Goal: Task Accomplishment & Management: Use online tool/utility

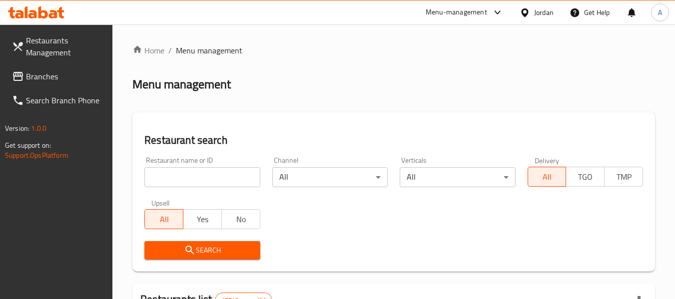
click at [39, 72] on span "Branches" at bounding box center [65, 76] width 79 height 12
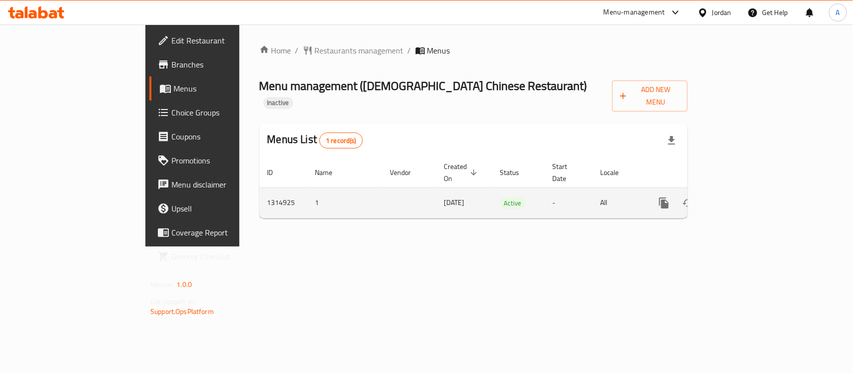
click at [742, 197] on icon "enhanced table" at bounding box center [736, 203] width 12 height 12
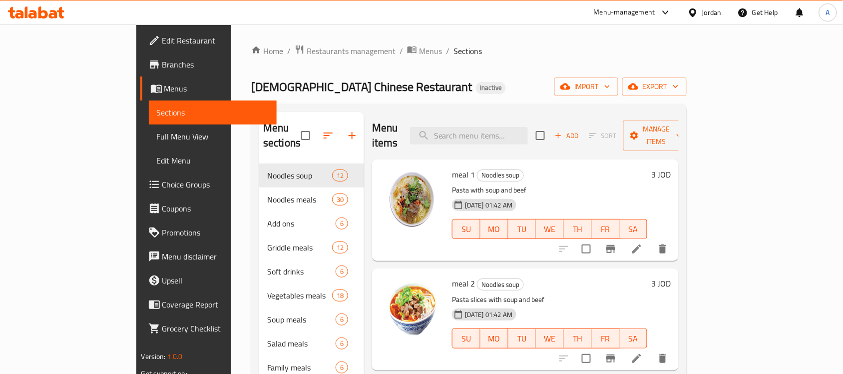
click at [420, 57] on ol "Home / Restaurants management / Menus / Sections" at bounding box center [469, 50] width 436 height 13
click at [687, 75] on div "Home / Restaurants management / Menus / Sections Islamic Chinese Restaurant Ina…" at bounding box center [469, 268] width 436 height 449
click at [679, 87] on span "export" at bounding box center [654, 86] width 48 height 12
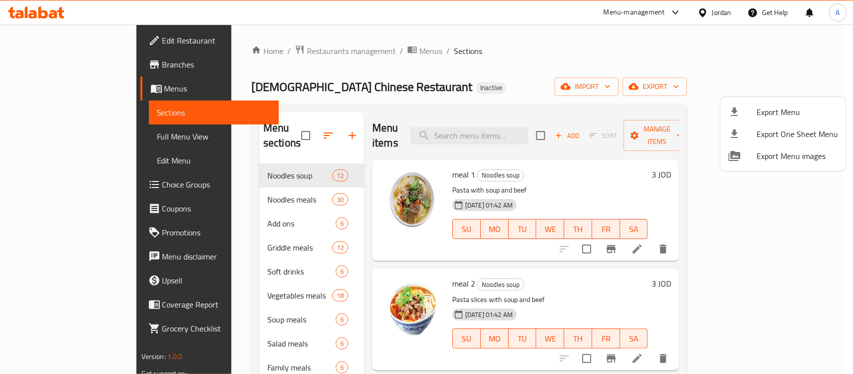
click at [787, 108] on span "Export Menu" at bounding box center [796, 112] width 81 height 12
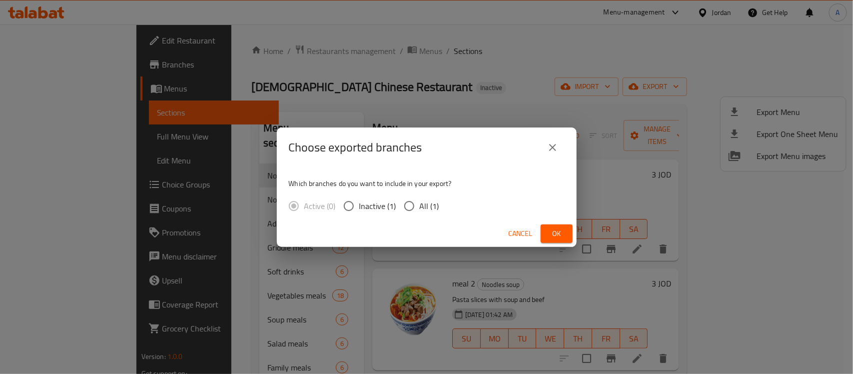
click at [422, 203] on span "All (1)" at bounding box center [429, 206] width 19 height 12
click at [420, 203] on input "All (1)" at bounding box center [409, 205] width 21 height 21
radio input "true"
click at [553, 240] on button "Ok" at bounding box center [557, 233] width 32 height 18
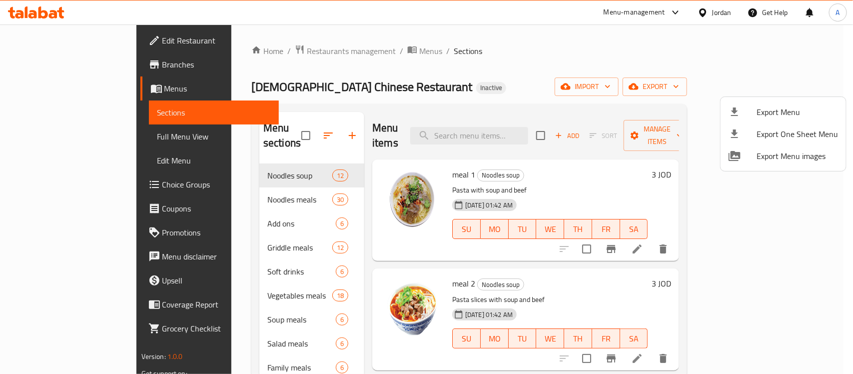
click at [271, 86] on div at bounding box center [426, 187] width 853 height 374
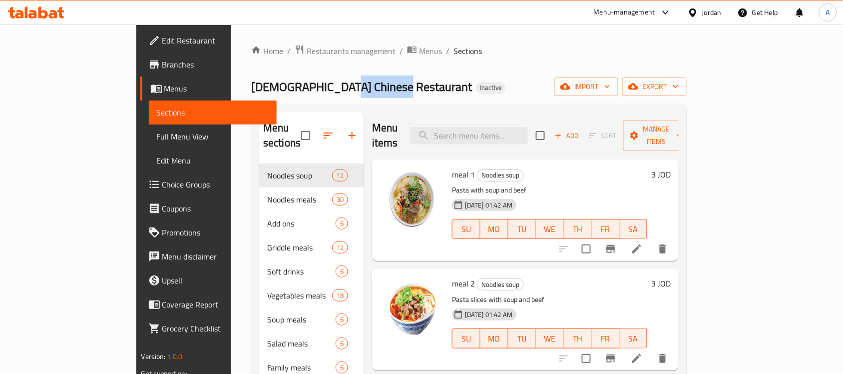
click at [271, 86] on span "Islamic Chinese Restaurant" at bounding box center [361, 86] width 221 height 22
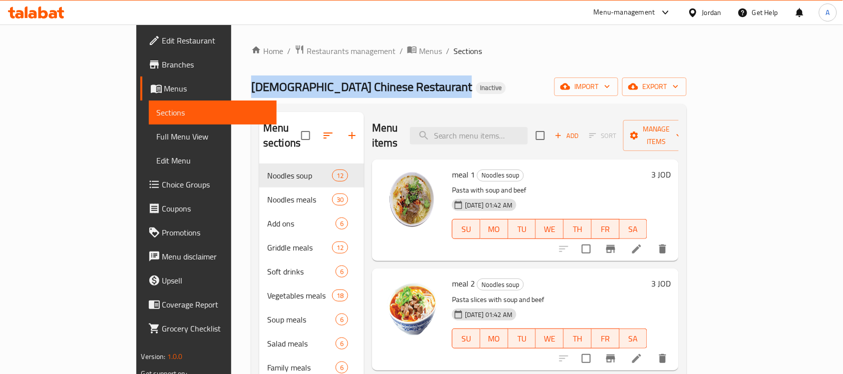
click at [271, 86] on span "Islamic Chinese Restaurant" at bounding box center [361, 86] width 221 height 22
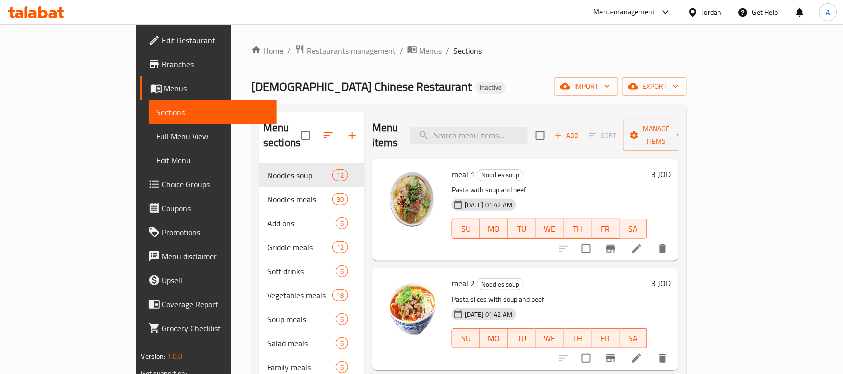
click at [434, 90] on div "Islamic Chinese Restaurant Inactive import export" at bounding box center [469, 86] width 436 height 18
click at [270, 85] on span "Islamic Chinese Restaurant" at bounding box center [361, 86] width 221 height 22
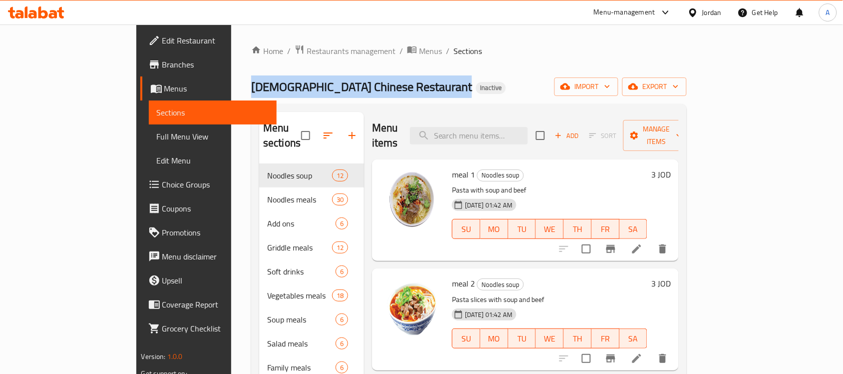
click at [270, 85] on span "Islamic Chinese Restaurant" at bounding box center [361, 86] width 221 height 22
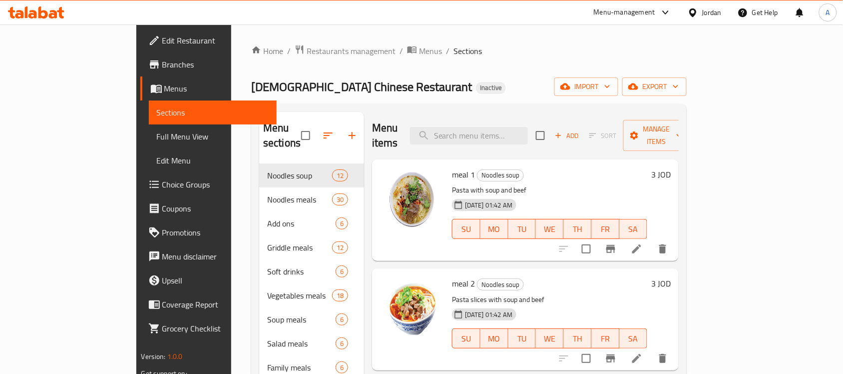
click at [355, 89] on div "Islamic Chinese Restaurant Inactive import export" at bounding box center [469, 86] width 436 height 18
click at [282, 86] on span "Islamic Chinese Restaurant" at bounding box center [361, 86] width 221 height 22
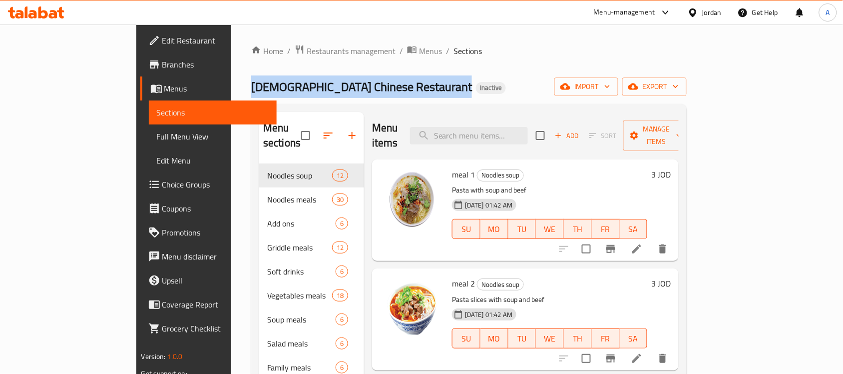
click at [282, 86] on span "Islamic Chinese Restaurant" at bounding box center [361, 86] width 221 height 22
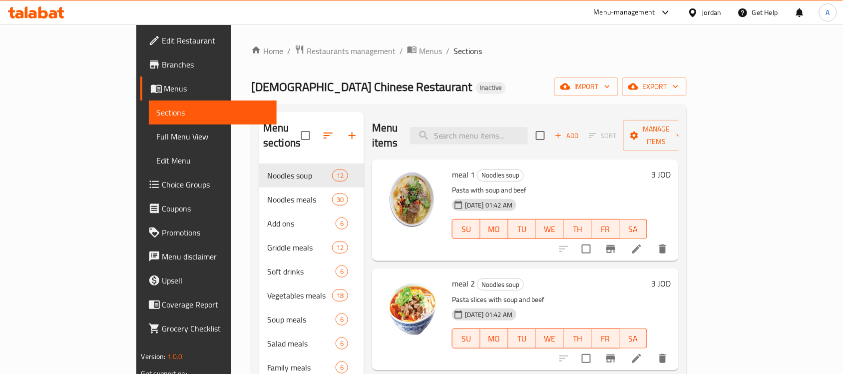
click at [387, 92] on div "Islamic Chinese Restaurant Inactive import export" at bounding box center [469, 86] width 436 height 18
click at [488, 66] on div "Home / Restaurants management / Menus / Sections Islamic Chinese Restaurant Ina…" at bounding box center [469, 268] width 436 height 449
click at [701, 16] on div at bounding box center [695, 12] width 14 height 11
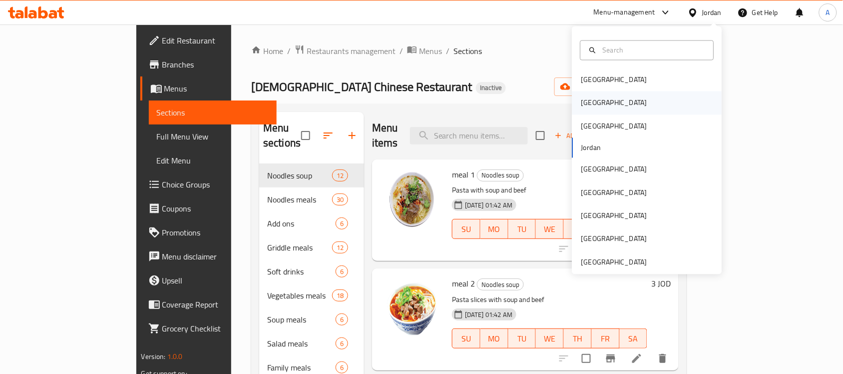
click at [592, 106] on div "[GEOGRAPHIC_DATA]" at bounding box center [614, 102] width 82 height 23
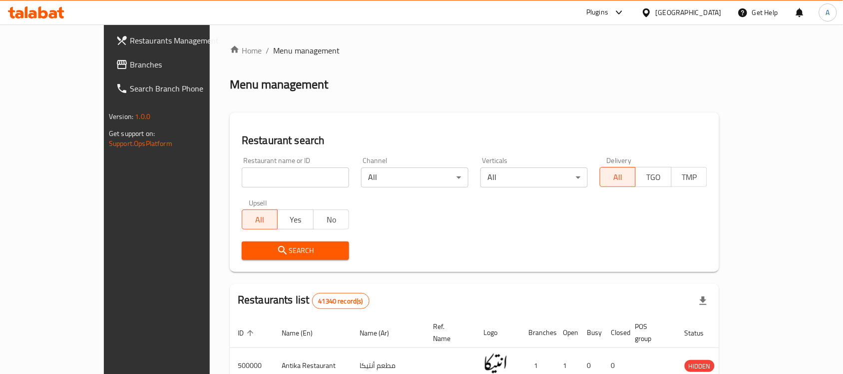
click at [130, 58] on span "Branches" at bounding box center [183, 64] width 107 height 12
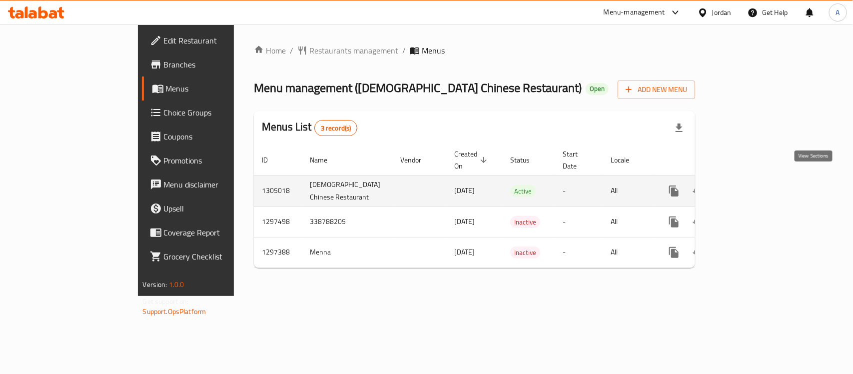
click at [752, 185] on icon "enhanced table" at bounding box center [746, 191] width 12 height 12
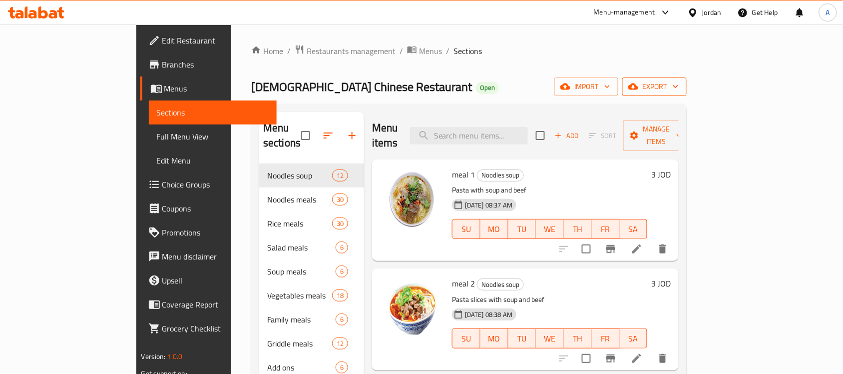
click at [687, 93] on button "export" at bounding box center [654, 86] width 64 height 18
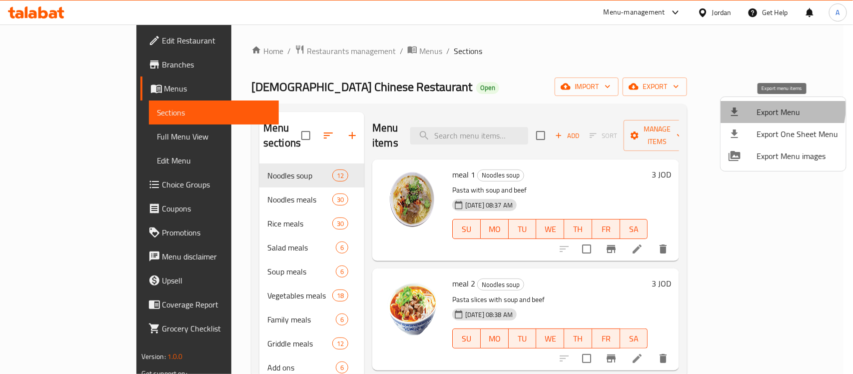
click at [780, 108] on span "Export Menu" at bounding box center [796, 112] width 81 height 12
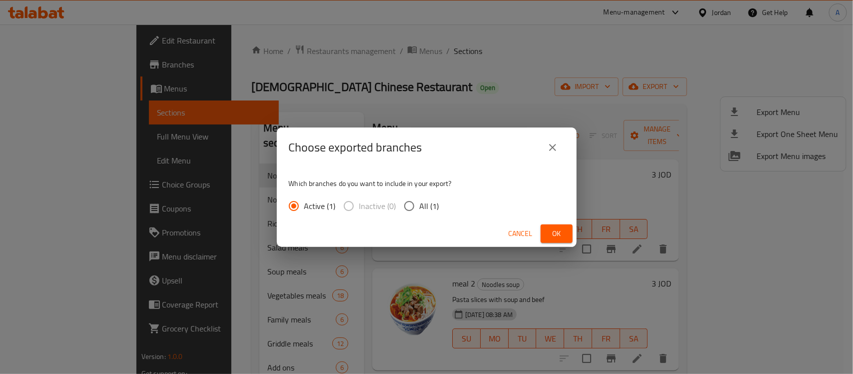
click at [424, 208] on span "All (1)" at bounding box center [429, 206] width 19 height 12
click at [420, 208] on input "All (1)" at bounding box center [409, 205] width 21 height 21
radio input "true"
click at [555, 231] on span "Ok" at bounding box center [557, 233] width 16 height 12
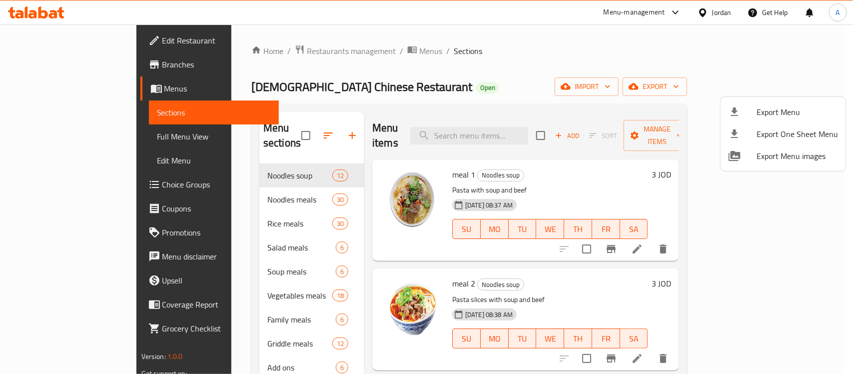
click at [592, 61] on div at bounding box center [426, 187] width 853 height 374
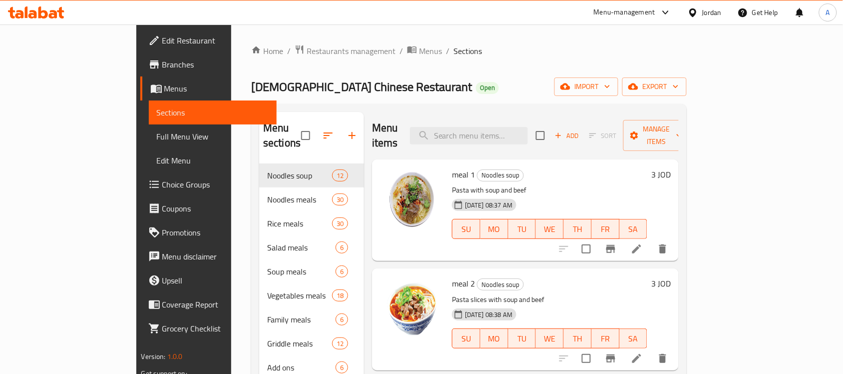
drag, startPoint x: 673, startPoint y: 0, endPoint x: 440, endPoint y: 48, distance: 238.8
click at [440, 48] on ol "Home / Restaurants management / Menus / Sections" at bounding box center [469, 50] width 436 height 13
drag, startPoint x: 618, startPoint y: 0, endPoint x: 469, endPoint y: 47, distance: 156.6
click at [469, 47] on ol "Home / Restaurants management / Menus / Sections" at bounding box center [469, 50] width 436 height 13
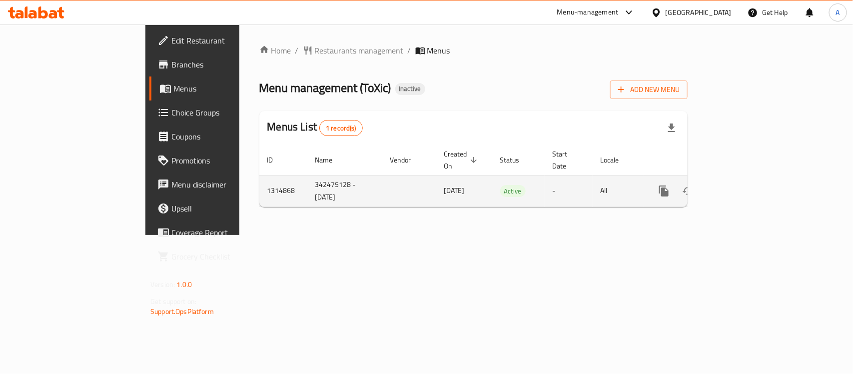
click at [742, 185] on icon "enhanced table" at bounding box center [736, 191] width 12 height 12
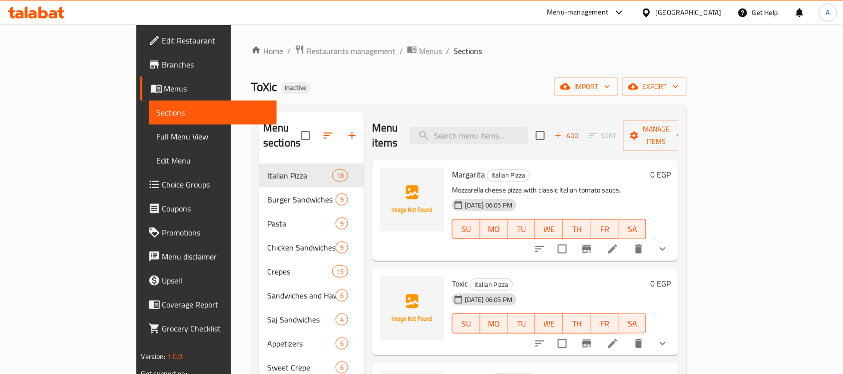
click at [251, 85] on span "ToXic" at bounding box center [263, 86] width 25 height 22
click at [251, 86] on div "ToXic Inactive import export" at bounding box center [469, 86] width 436 height 18
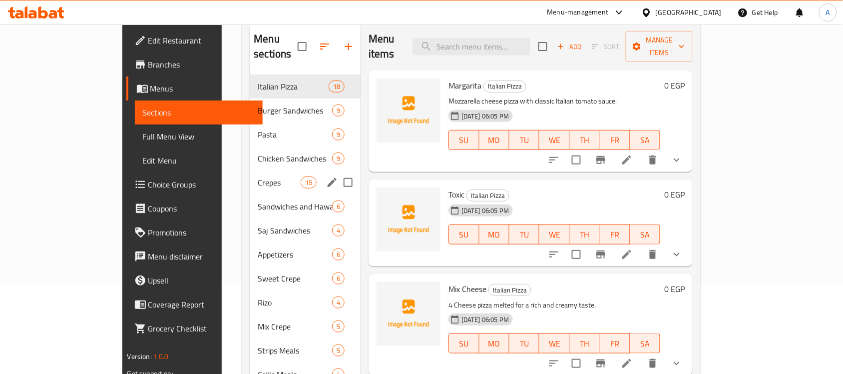
scroll to position [141, 0]
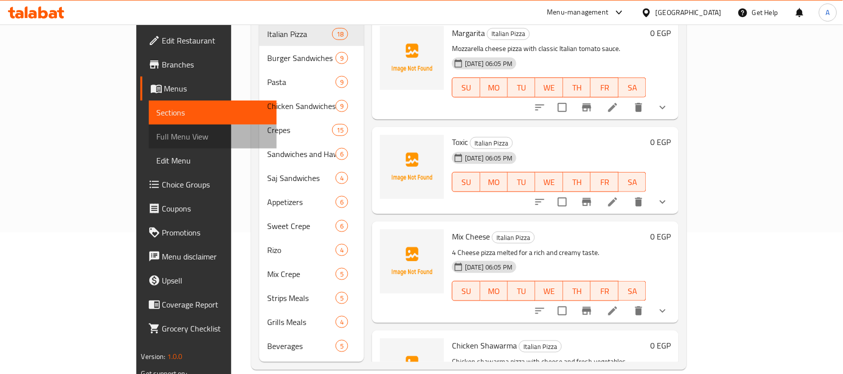
click at [157, 133] on span "Full Menu View" at bounding box center [213, 136] width 112 height 12
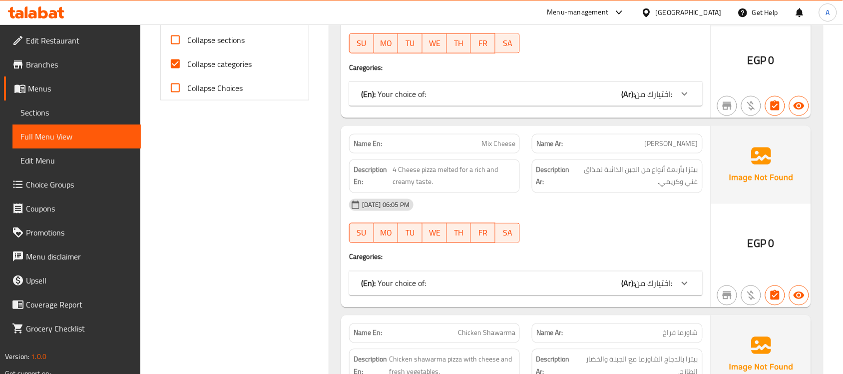
scroll to position [329, 0]
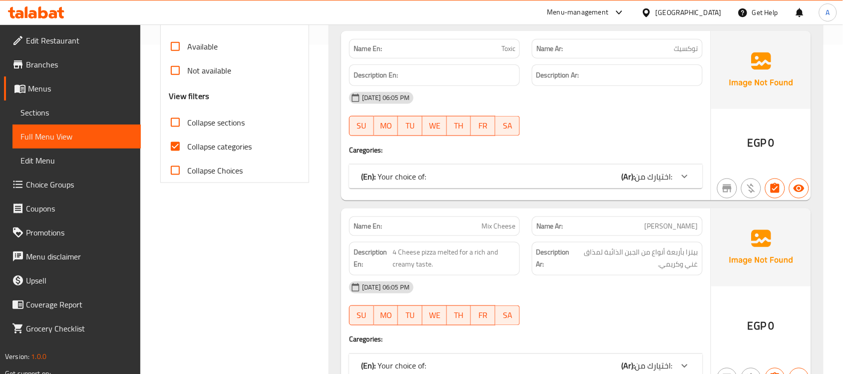
click at [177, 145] on input "Collapse categories" at bounding box center [175, 146] width 24 height 24
checkbox input "false"
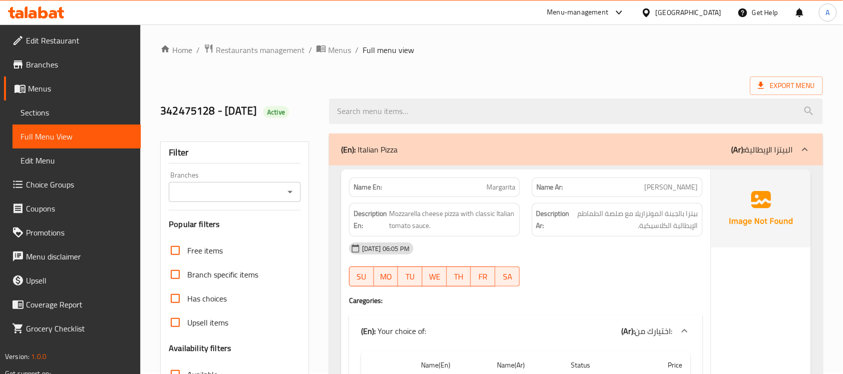
scroll to position [0, 0]
click at [551, 85] on div "Export Menu" at bounding box center [491, 86] width 663 height 18
click at [790, 81] on span "Export Menu" at bounding box center [786, 86] width 57 height 12
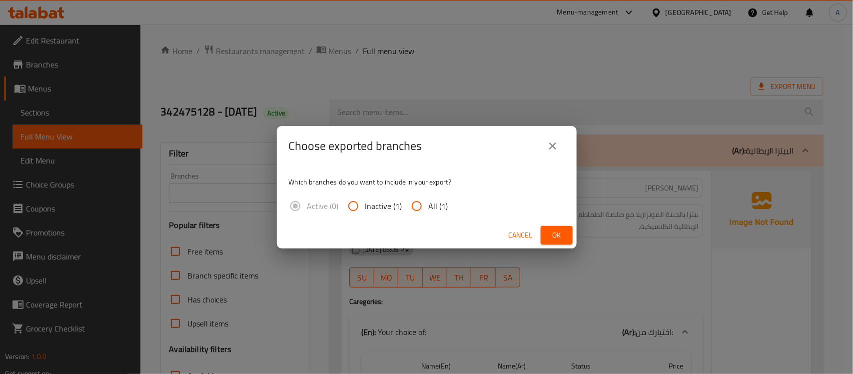
click at [419, 212] on input "All (1)" at bounding box center [417, 206] width 24 height 24
radio input "true"
click at [560, 231] on span "Ok" at bounding box center [557, 235] width 16 height 12
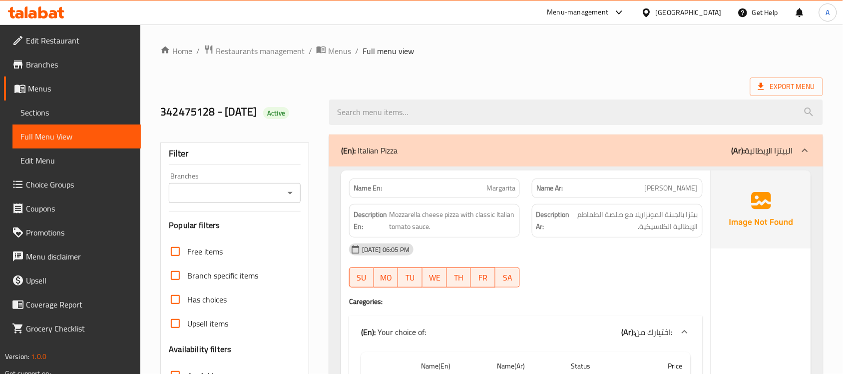
click at [615, 51] on ol "Home / Restaurants management / Menus / Full menu view" at bounding box center [491, 50] width 663 height 13
click at [707, 12] on div "[GEOGRAPHIC_DATA]" at bounding box center [689, 12] width 66 height 11
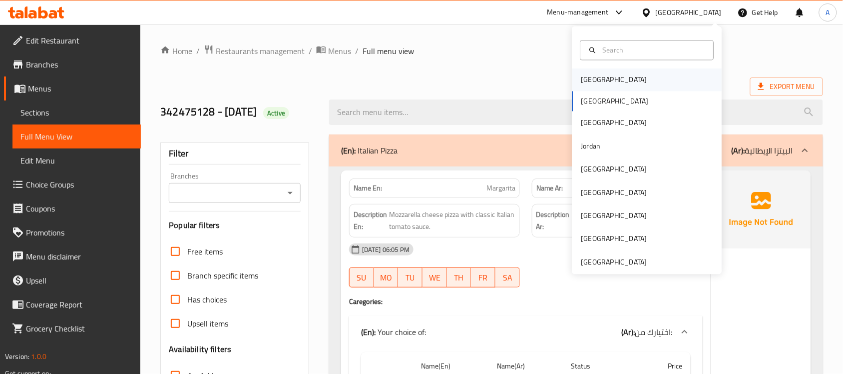
click at [598, 81] on div "Bahrain" at bounding box center [614, 79] width 82 height 23
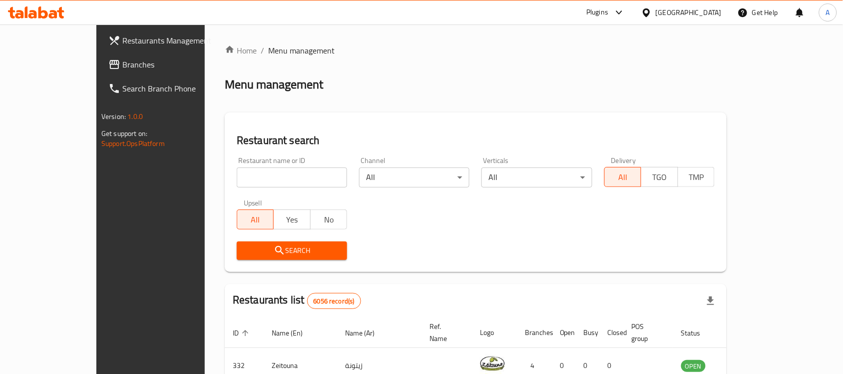
click at [122, 64] on span "Branches" at bounding box center [175, 64] width 107 height 12
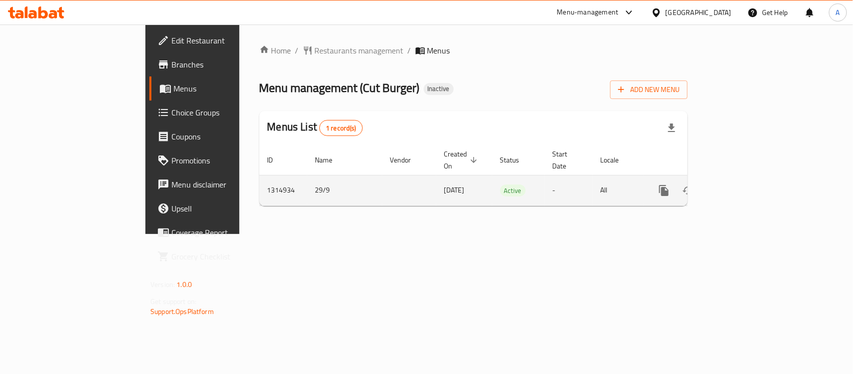
click at [748, 178] on link "enhanced table" at bounding box center [736, 190] width 24 height 24
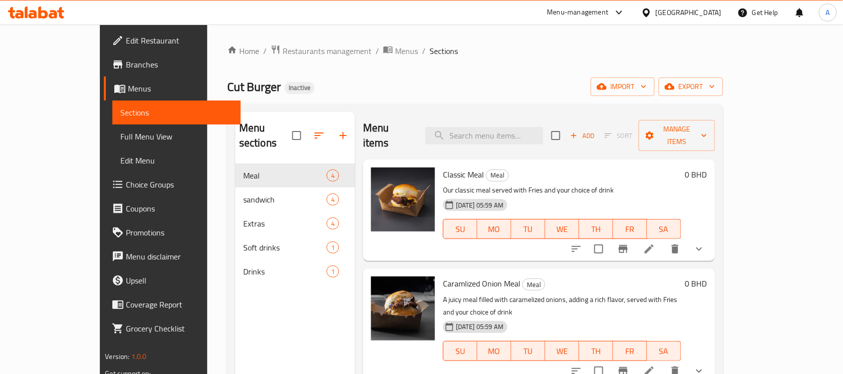
click at [458, 83] on div "Cut Burger Inactive import export" at bounding box center [475, 86] width 496 height 18
click at [707, 123] on span "Manage items" at bounding box center [677, 135] width 60 height 25
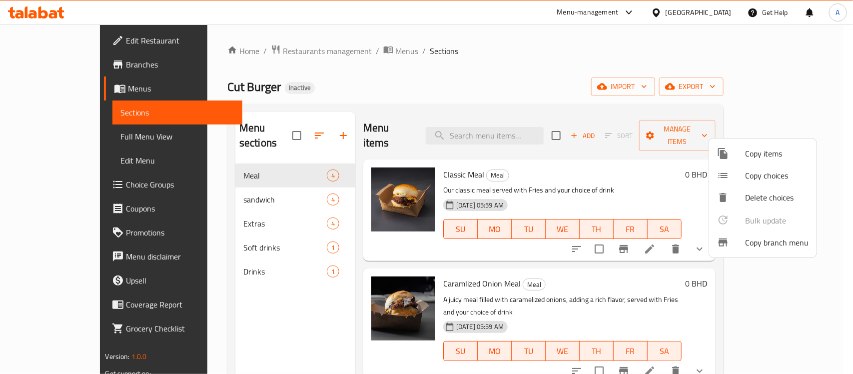
click at [737, 150] on div at bounding box center [731, 153] width 28 height 12
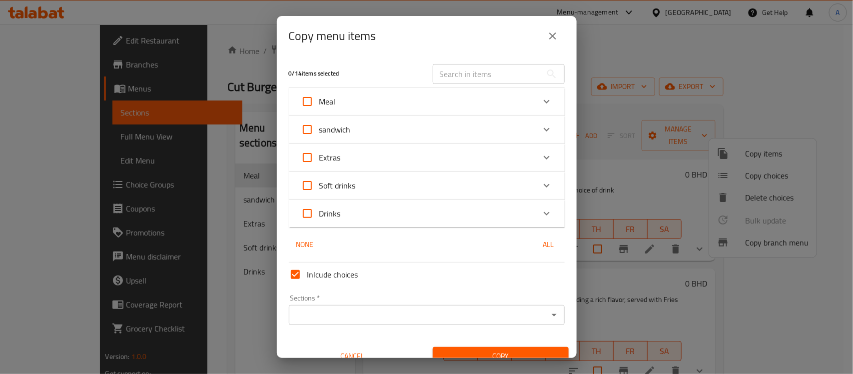
click at [553, 32] on icon "close" at bounding box center [553, 36] width 12 height 12
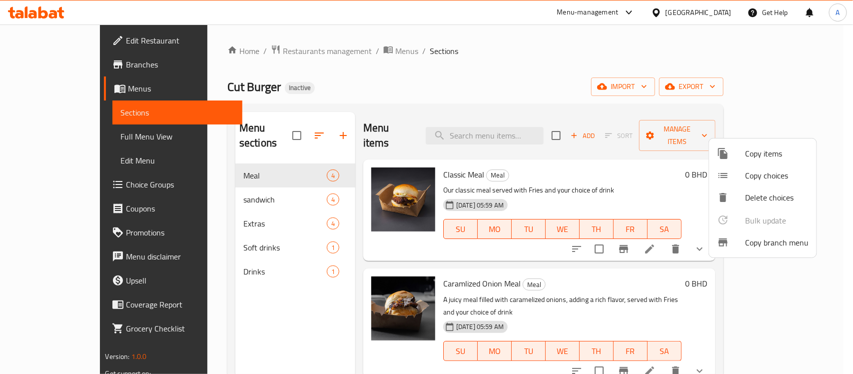
click at [780, 89] on div at bounding box center [426, 187] width 853 height 374
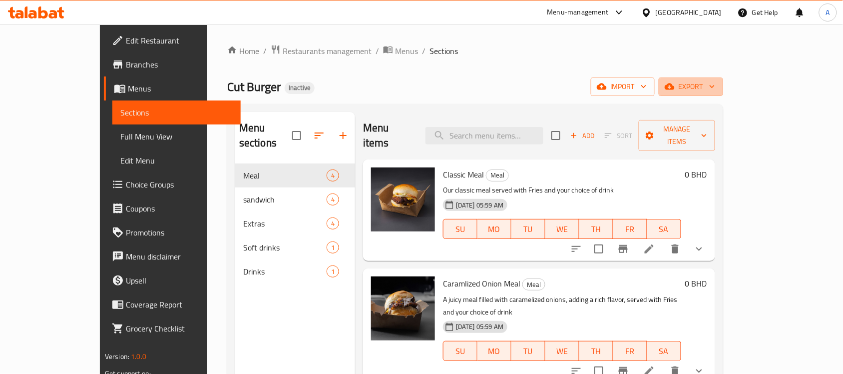
click at [715, 89] on span "export" at bounding box center [691, 86] width 48 height 12
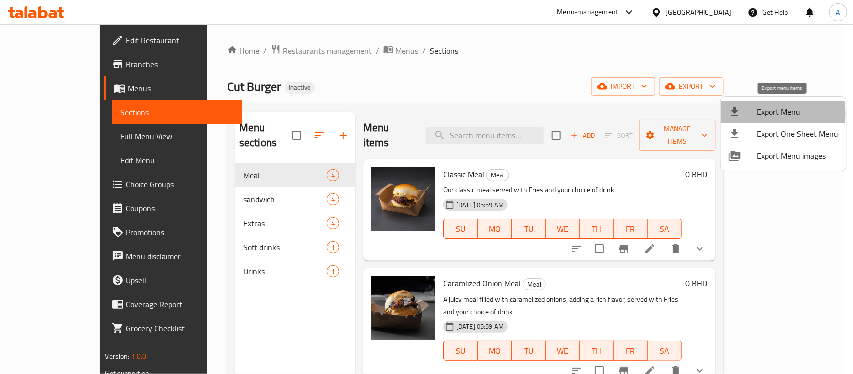
click at [758, 114] on span "Export Menu" at bounding box center [796, 112] width 81 height 12
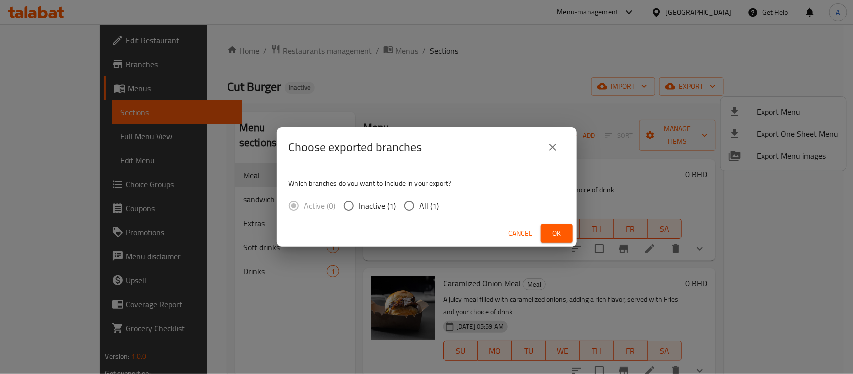
click at [425, 200] on span "All (1)" at bounding box center [429, 206] width 19 height 12
click at [420, 200] on input "All (1)" at bounding box center [409, 205] width 21 height 21
radio input "true"
click at [545, 229] on button "Ok" at bounding box center [557, 233] width 32 height 18
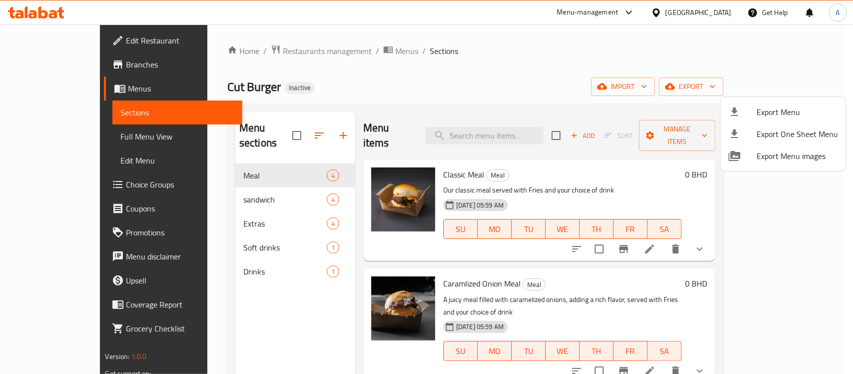
click at [451, 73] on div at bounding box center [426, 187] width 853 height 374
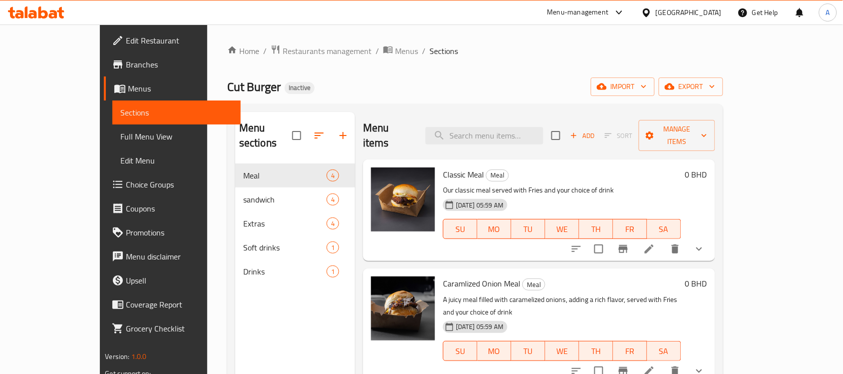
click at [126, 38] on span "Edit Restaurant" at bounding box center [179, 40] width 107 height 12
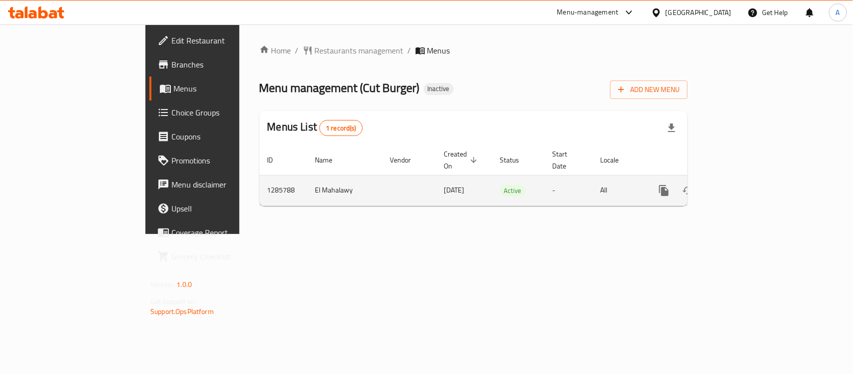
click at [748, 178] on link "enhanced table" at bounding box center [736, 190] width 24 height 24
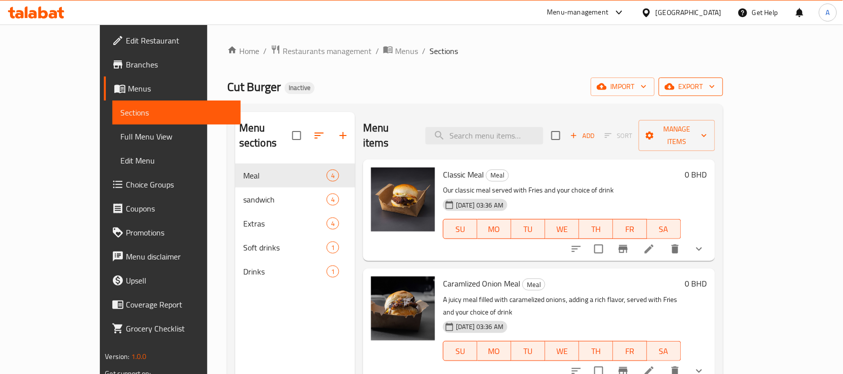
click at [715, 90] on span "export" at bounding box center [691, 86] width 48 height 12
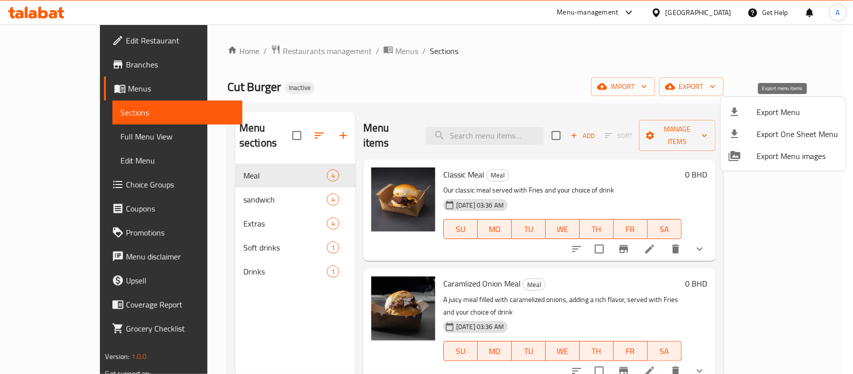
click at [795, 108] on span "Export Menu" at bounding box center [796, 112] width 81 height 12
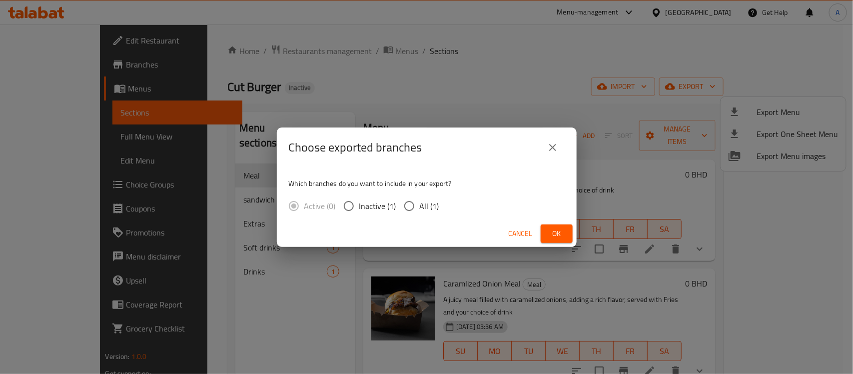
click at [430, 200] on span "All (1)" at bounding box center [429, 206] width 19 height 12
click at [420, 199] on input "All (1)" at bounding box center [409, 205] width 21 height 21
radio input "true"
click at [569, 237] on button "Ok" at bounding box center [557, 233] width 32 height 18
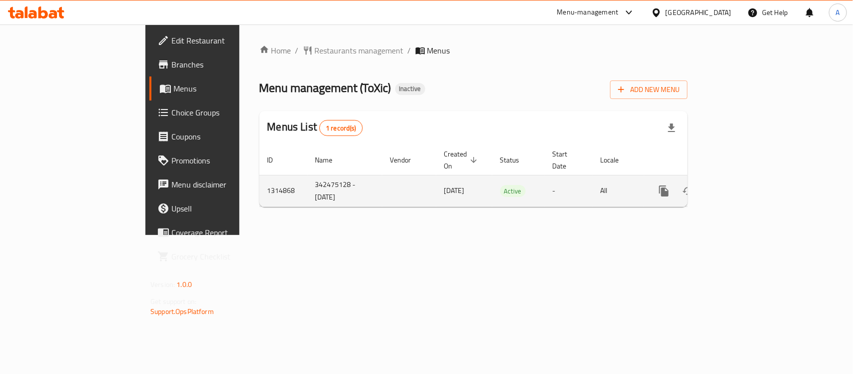
click at [740, 186] on icon "enhanced table" at bounding box center [735, 190] width 9 height 9
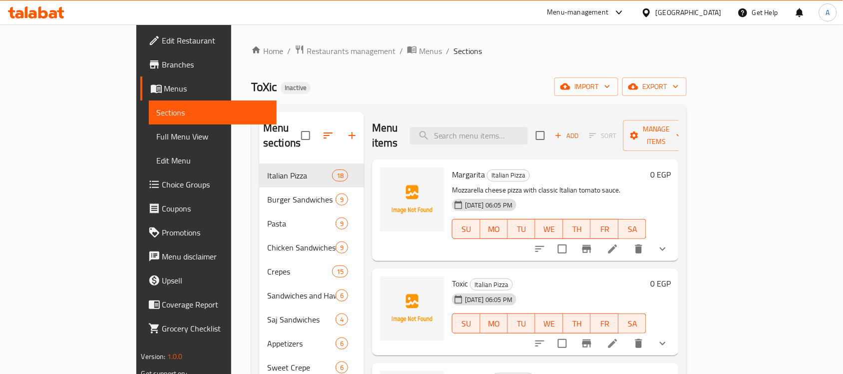
click at [157, 135] on span "Full Menu View" at bounding box center [213, 136] width 112 height 12
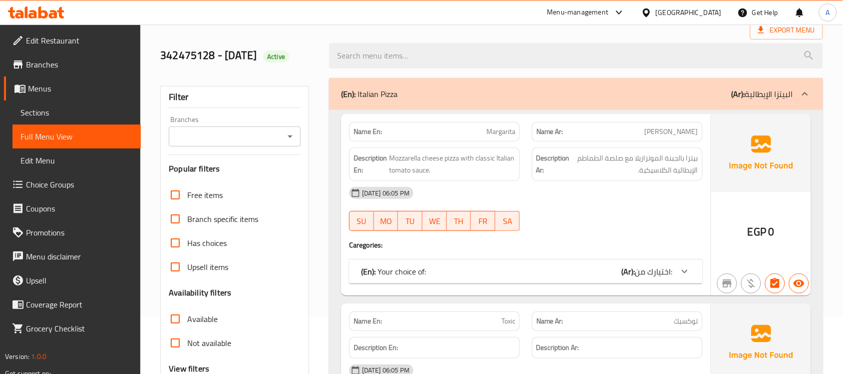
scroll to position [250, 0]
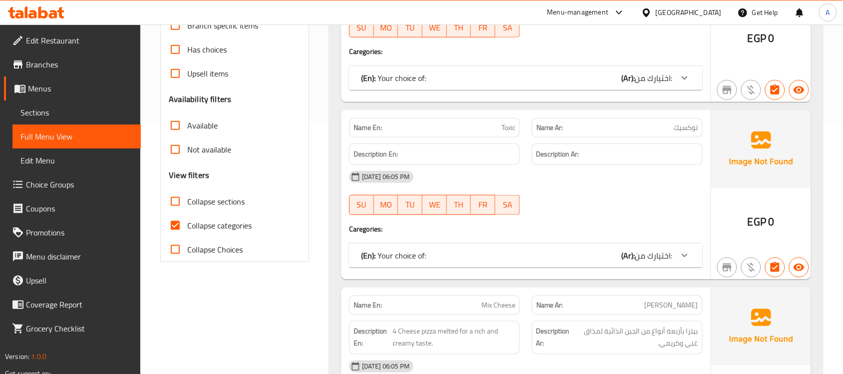
click at [219, 228] on span "Collapse categories" at bounding box center [219, 225] width 64 height 12
click at [187, 228] on input "Collapse categories" at bounding box center [175, 225] width 24 height 24
checkbox input "false"
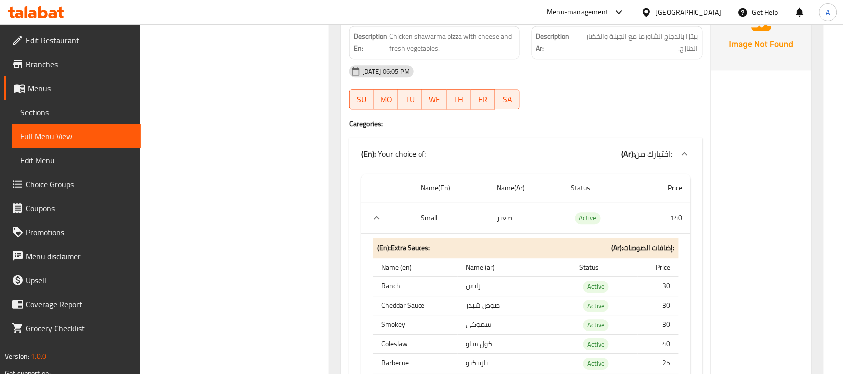
scroll to position [2997, 0]
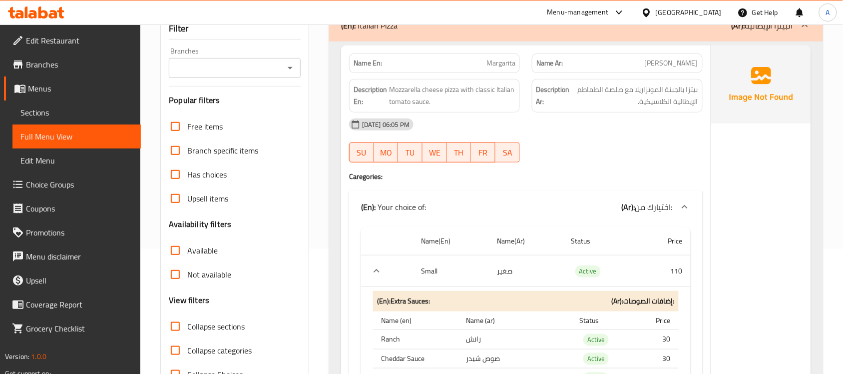
scroll to position [0, 0]
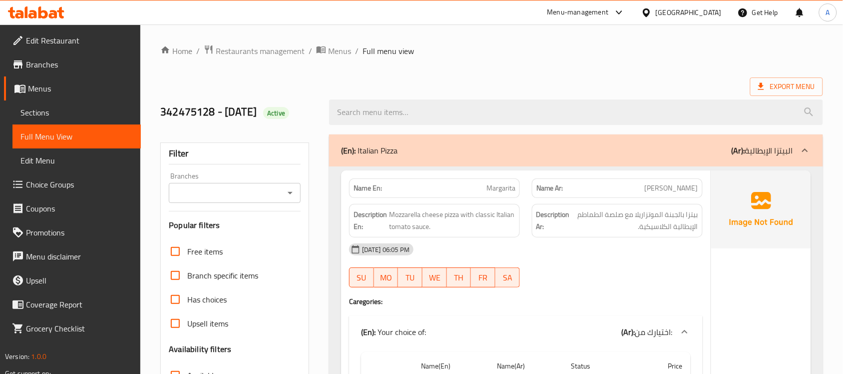
click at [504, 50] on ol "Home / Restaurants management / Menus / Full menu view" at bounding box center [491, 50] width 663 height 13
click at [43, 40] on span "Edit Restaurant" at bounding box center [79, 40] width 107 height 12
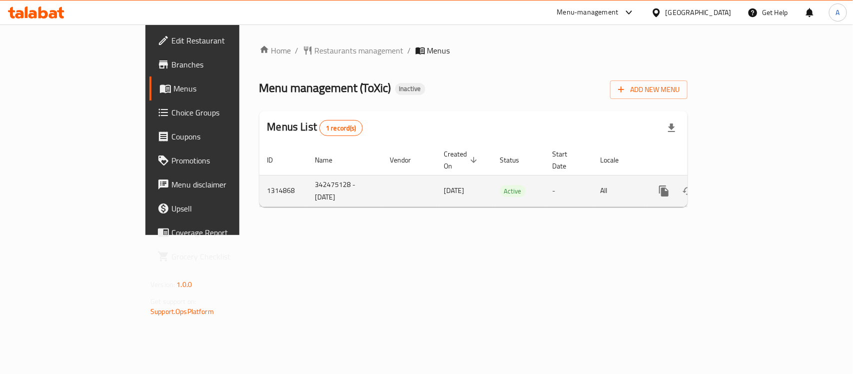
click at [742, 185] on icon "enhanced table" at bounding box center [736, 191] width 12 height 12
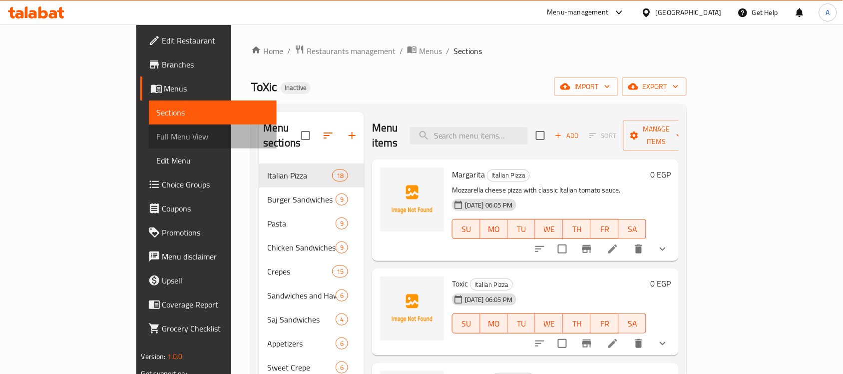
click at [157, 130] on span "Full Menu View" at bounding box center [213, 136] width 112 height 12
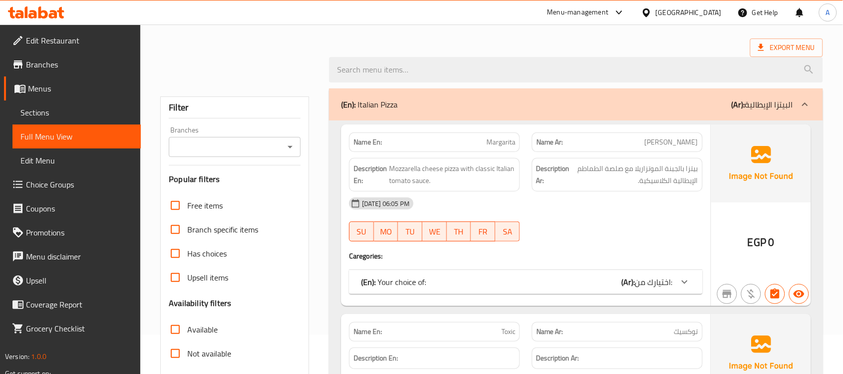
scroll to position [250, 0]
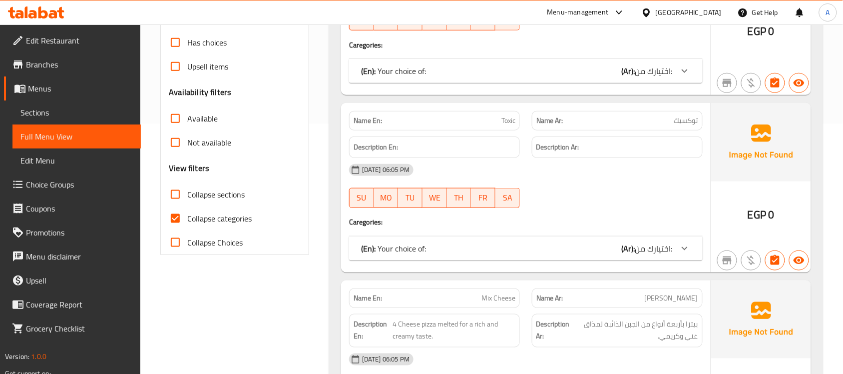
click at [188, 215] on label "Collapse categories" at bounding box center [207, 218] width 88 height 24
click at [187, 215] on input "Collapse categories" at bounding box center [175, 218] width 24 height 24
checkbox input "false"
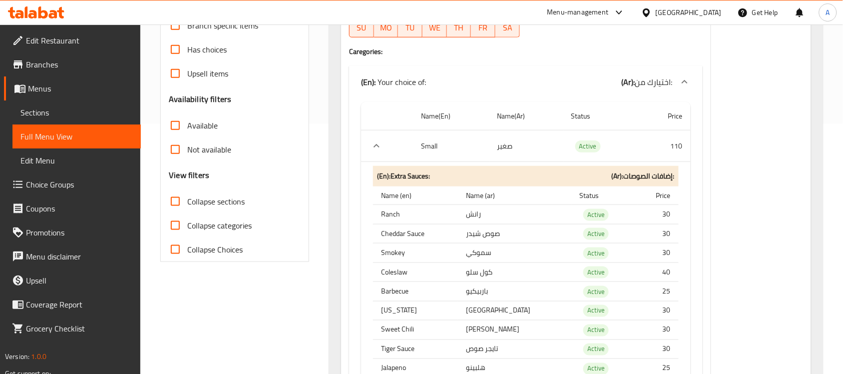
click at [180, 201] on input "Collapse sections" at bounding box center [175, 201] width 24 height 24
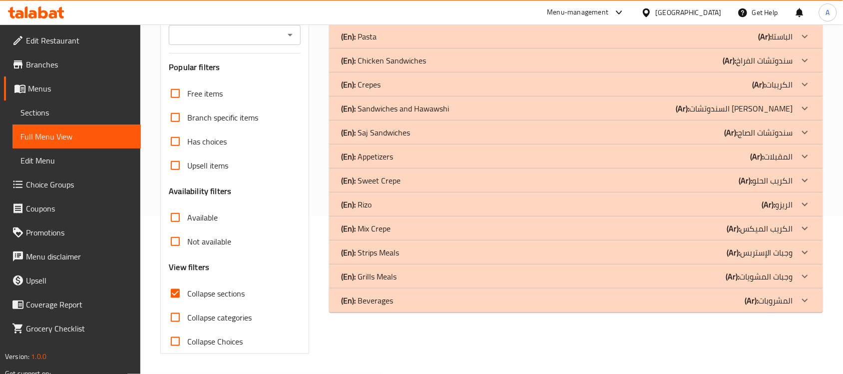
scroll to position [0, 0]
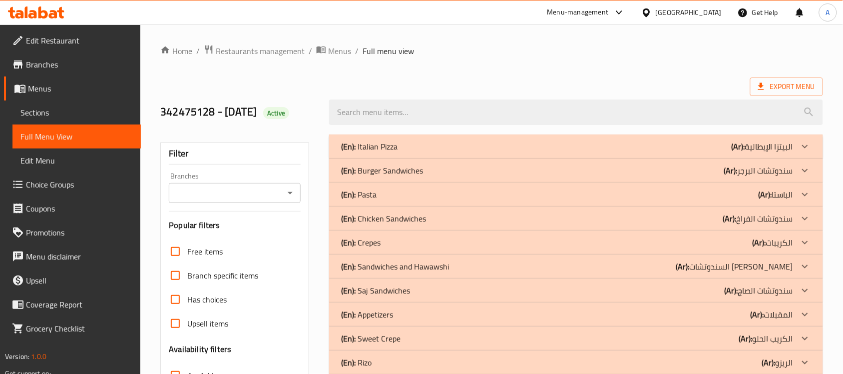
click at [486, 68] on div "Home / Restaurants management / Menus / Full menu view Export Menu 342475128 - …" at bounding box center [491, 277] width 663 height 467
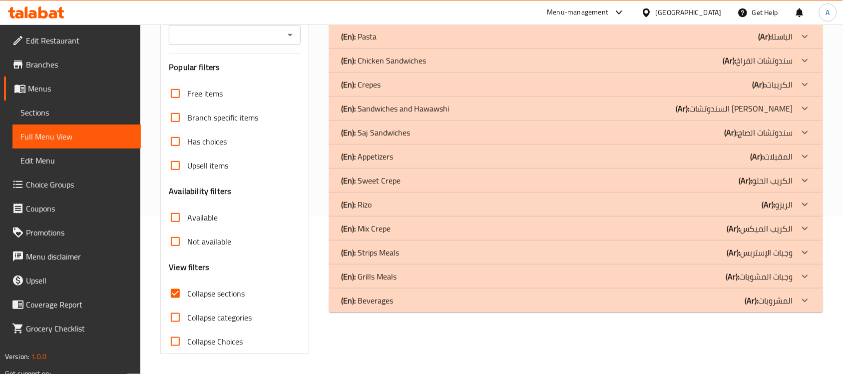
click at [185, 294] on input "Collapse sections" at bounding box center [175, 293] width 24 height 24
checkbox input "false"
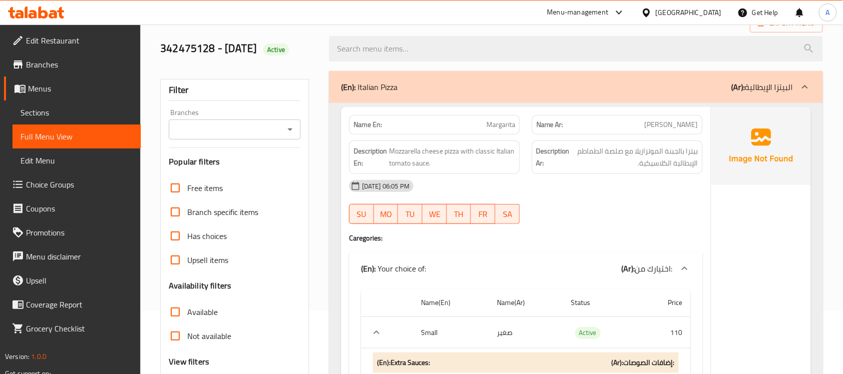
scroll to position [62, 0]
click at [501, 127] on span "Margarita" at bounding box center [501, 125] width 29 height 10
copy span "Margarita"
click at [600, 195] on div "[DATE] 06:05 PM" at bounding box center [526, 187] width 366 height 24
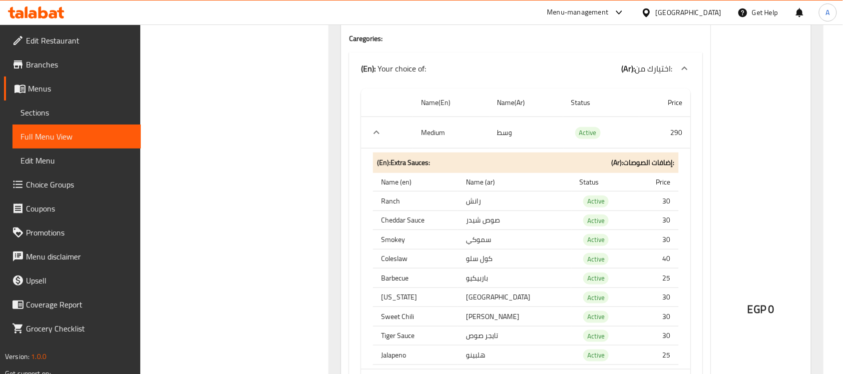
scroll to position [1062, 0]
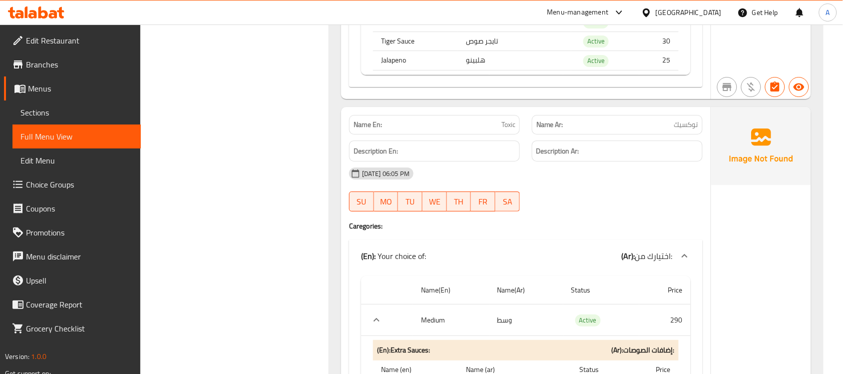
click at [511, 130] on span "Toxic" at bounding box center [509, 124] width 14 height 10
copy span "Toxic"
click at [605, 217] on div at bounding box center [617, 211] width 183 height 12
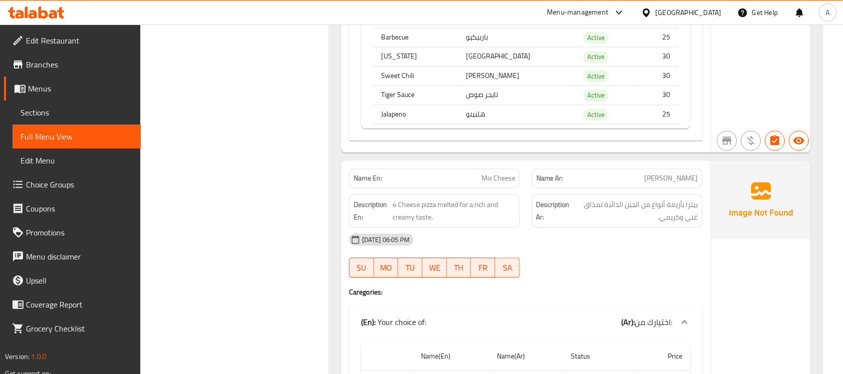
scroll to position [1822, 0]
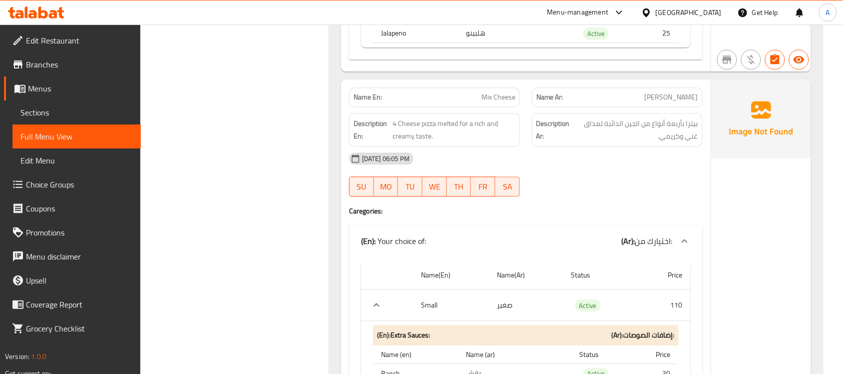
click at [483, 102] on span "Mix Cheese" at bounding box center [499, 97] width 34 height 10
drag, startPoint x: 483, startPoint y: 114, endPoint x: 499, endPoint y: 114, distance: 16.0
click at [499, 102] on span "Mix Cheese" at bounding box center [499, 97] width 34 height 10
copy span "Mix Cheese"
click at [573, 170] on div "[DATE] 06:05 PM" at bounding box center [526, 158] width 366 height 24
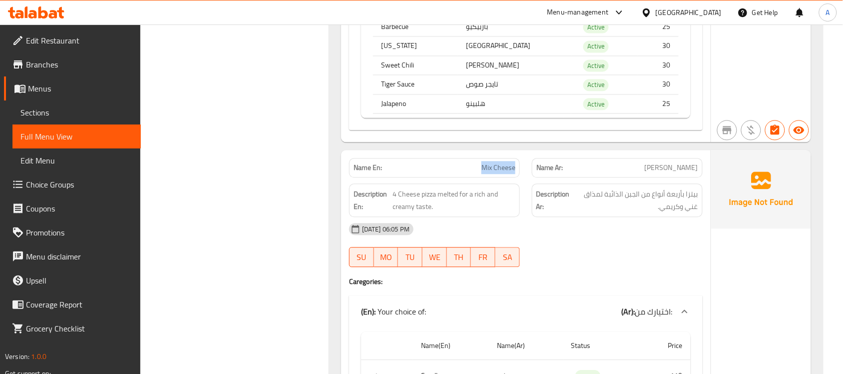
scroll to position [0, 0]
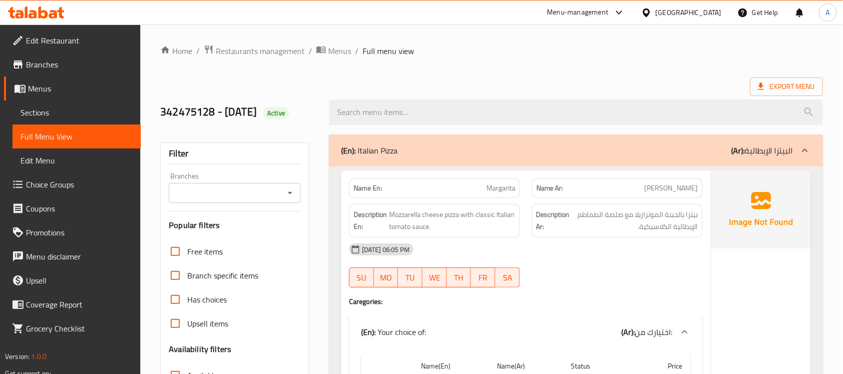
click at [614, 52] on ol "Home / Restaurants management / Menus / Full menu view" at bounding box center [491, 50] width 663 height 13
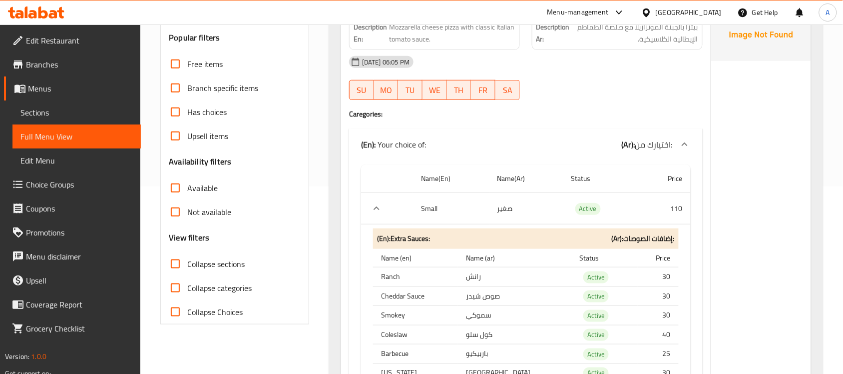
scroll to position [125, 0]
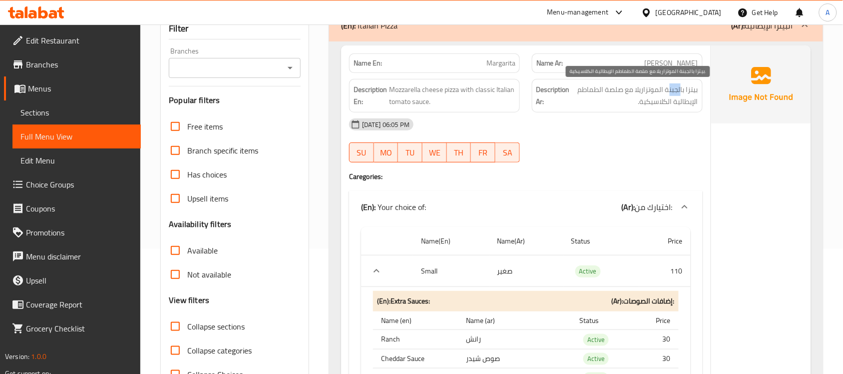
drag, startPoint x: 680, startPoint y: 89, endPoint x: 646, endPoint y: 106, distance: 38.0
click at [652, 95] on span "بيتزا بالجبنة الموتزاريلا مع صلصة الطماطم الإيطالية الكلاسيكية." at bounding box center [635, 95] width 126 height 24
click at [650, 126] on div "[DATE] 06:05 PM" at bounding box center [526, 124] width 366 height 24
click at [588, 95] on span "بيتزا بالجبنة الموتزاريلا مع صلصة الطماطم الإيطالية الكلاسيكية." at bounding box center [635, 95] width 126 height 24
click at [582, 139] on div "[DATE] 06:05 PM SU MO TU WE TH FR SA" at bounding box center [526, 140] width 366 height 56
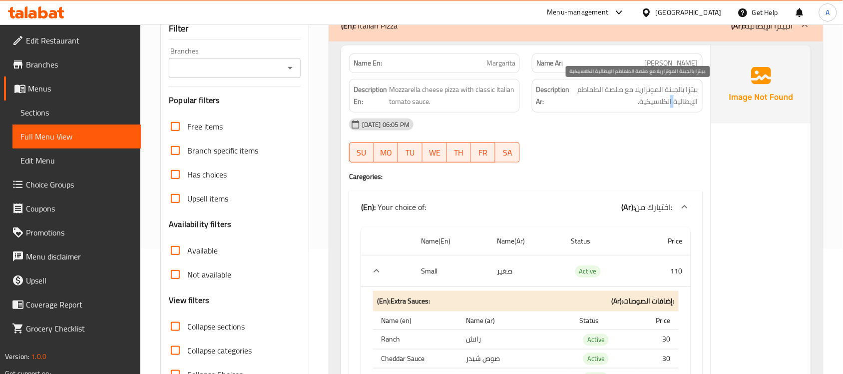
drag, startPoint x: 663, startPoint y: 103, endPoint x: 632, endPoint y: 130, distance: 41.8
click at [646, 105] on span "بيتزا بالجبنة الموتزاريلا مع صلصة الطماطم الإيطالية الكلاسيكية." at bounding box center [635, 95] width 126 height 24
click at [632, 130] on div "[DATE] 06:05 PM" at bounding box center [526, 124] width 366 height 24
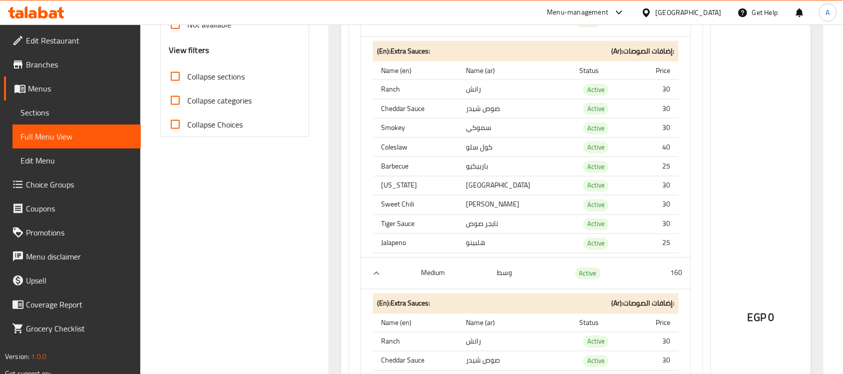
scroll to position [312, 0]
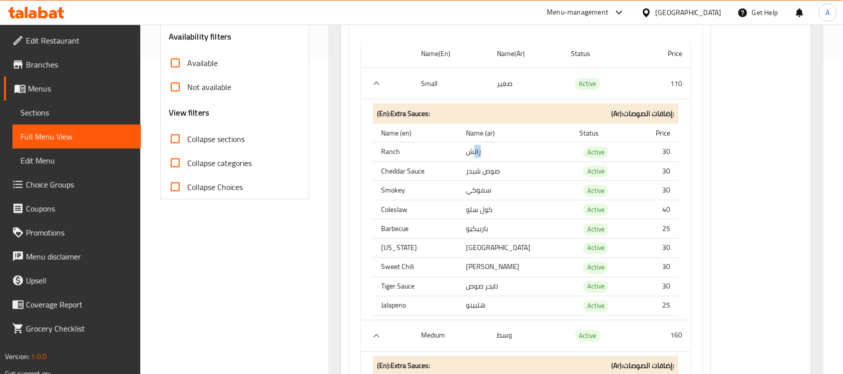
drag, startPoint x: 500, startPoint y: 151, endPoint x: 503, endPoint y: 166, distance: 14.7
click at [475, 154] on td "رانش" at bounding box center [514, 151] width 113 height 19
drag, startPoint x: 491, startPoint y: 173, endPoint x: 481, endPoint y: 171, distance: 9.7
click at [485, 171] on td "صوص شيدر" at bounding box center [514, 170] width 113 height 19
click at [388, 165] on th "Cheddar Sauce" at bounding box center [415, 170] width 85 height 19
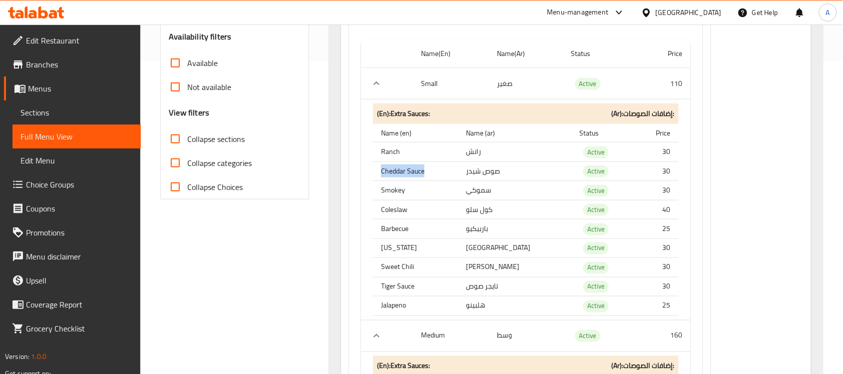
drag, startPoint x: 388, startPoint y: 165, endPoint x: 460, endPoint y: 167, distance: 72.0
click at [458, 167] on th "Cheddar Sauce" at bounding box center [415, 170] width 85 height 19
click at [493, 168] on td "صوص شيدر" at bounding box center [514, 170] width 113 height 19
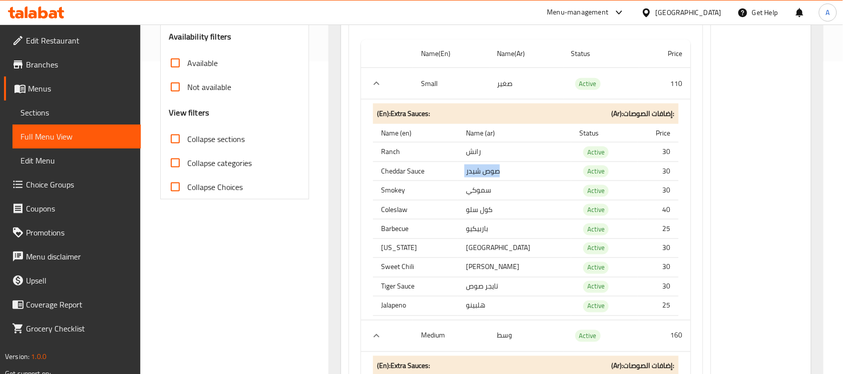
click at [499, 169] on td "صوص شيدر" at bounding box center [514, 170] width 113 height 19
click at [499, 170] on td "صوص شيدر" at bounding box center [514, 170] width 113 height 19
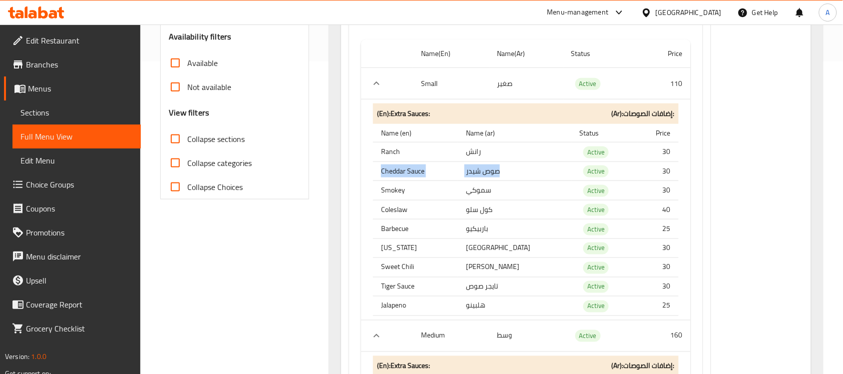
drag, startPoint x: 499, startPoint y: 170, endPoint x: 427, endPoint y: 172, distance: 71.5
click at [428, 172] on tr "Cheddar Sauce صوص شيدر Active 30" at bounding box center [526, 170] width 306 height 19
click at [422, 173] on th "Cheddar Sauce" at bounding box center [415, 170] width 85 height 19
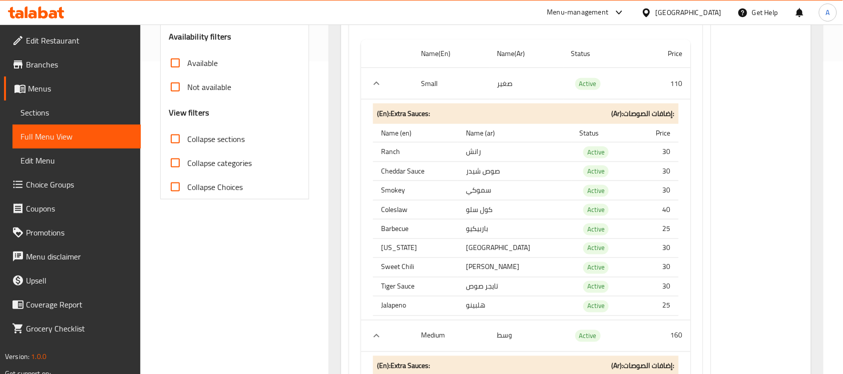
drag, startPoint x: 384, startPoint y: 151, endPoint x: 423, endPoint y: 172, distance: 44.9
click at [418, 166] on tbody "Ranch رانش Active 30 Cheddar Sauce صوص شيدر Active 30 Smokey سموكي Active 30 Co…" at bounding box center [526, 228] width 306 height 173
click at [473, 173] on td "صوص شيدر" at bounding box center [514, 170] width 113 height 19
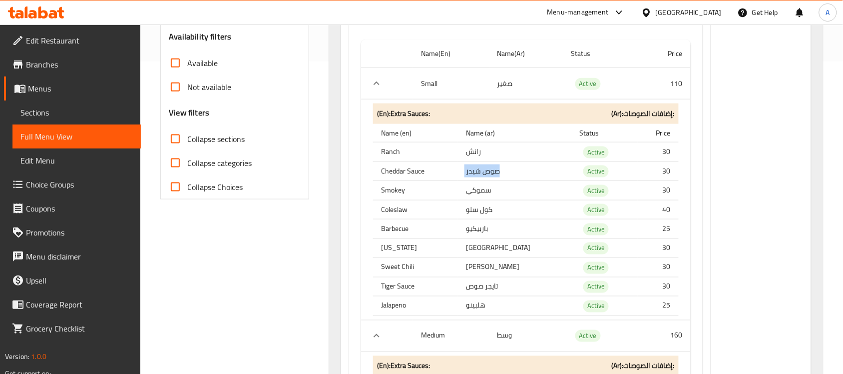
click at [473, 173] on td "صوص شيدر" at bounding box center [514, 170] width 113 height 19
click at [494, 174] on td "صوص شيدر" at bounding box center [514, 170] width 113 height 19
drag, startPoint x: 494, startPoint y: 174, endPoint x: 426, endPoint y: 172, distance: 68.0
click at [428, 173] on tr "Cheddar Sauce صوص شيدر Active 30" at bounding box center [526, 170] width 306 height 19
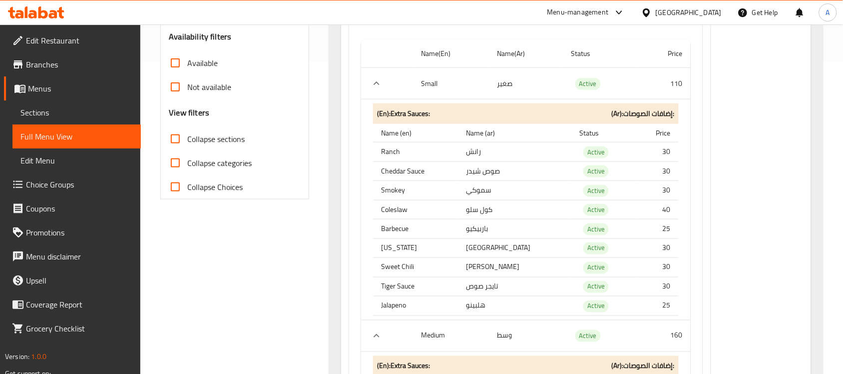
drag, startPoint x: 273, startPoint y: 225, endPoint x: 409, endPoint y: 188, distance: 140.2
click at [396, 170] on th "Cheddar Sauce" at bounding box center [415, 170] width 85 height 19
drag, startPoint x: 396, startPoint y: 170, endPoint x: 490, endPoint y: 171, distance: 94.4
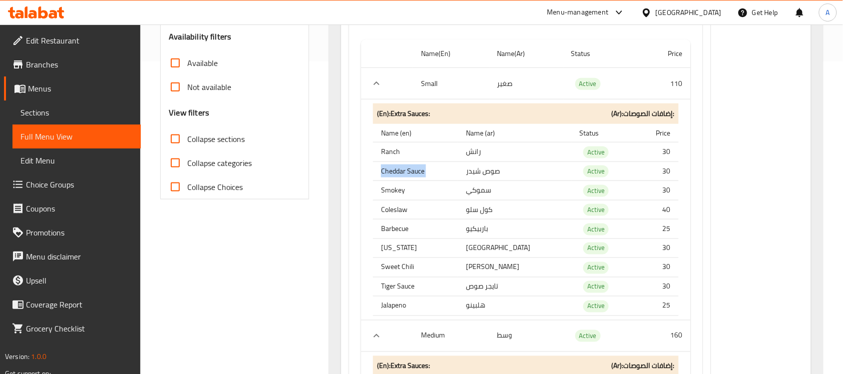
click at [458, 168] on th "Cheddar Sauce" at bounding box center [415, 170] width 85 height 19
click at [504, 175] on td "صوص شيدر" at bounding box center [514, 170] width 113 height 19
drag, startPoint x: 504, startPoint y: 175, endPoint x: 426, endPoint y: 175, distance: 77.9
click at [426, 175] on tr "Cheddar Sauce صوص شيدر Active 30" at bounding box center [526, 170] width 306 height 19
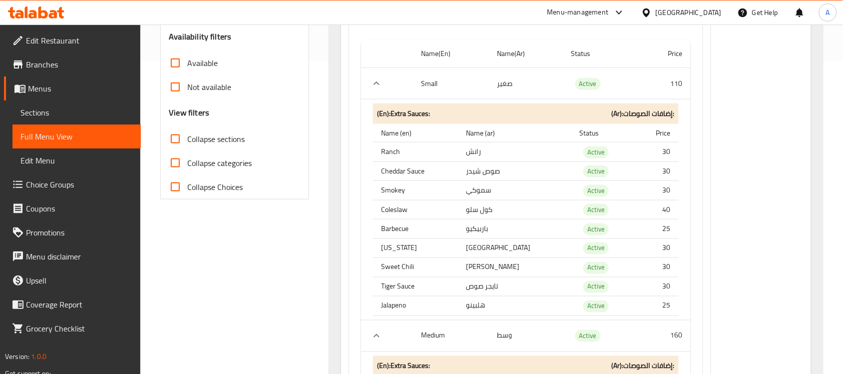
click at [384, 170] on th "Cheddar Sauce" at bounding box center [415, 170] width 85 height 19
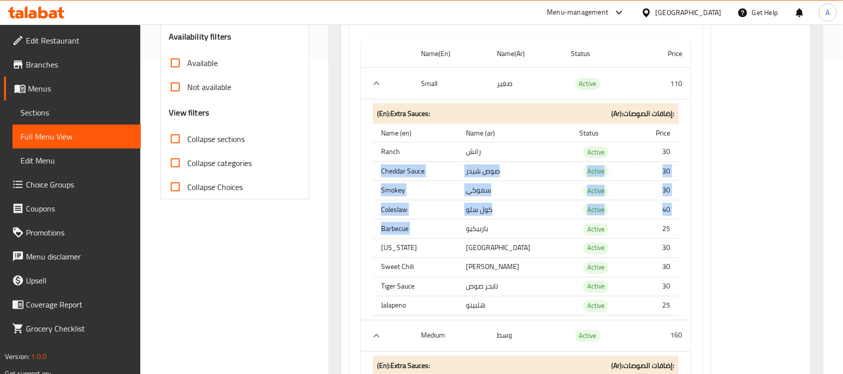
drag, startPoint x: 384, startPoint y: 170, endPoint x: 489, endPoint y: 240, distance: 125.8
click at [475, 235] on tbody "Ranch رانش Active 30 Cheddar Sauce صوص شيدر Active 30 Smokey سموكي Active 30 Co…" at bounding box center [526, 228] width 306 height 173
click at [490, 175] on td "صوص شيدر" at bounding box center [514, 170] width 113 height 19
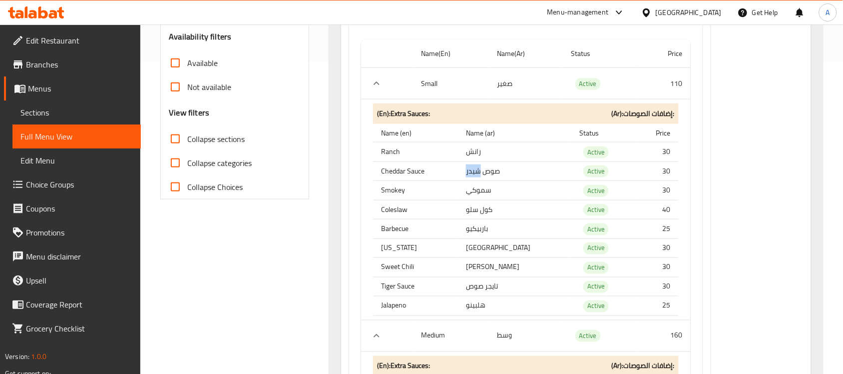
click at [490, 175] on td "صوص شيدر" at bounding box center [514, 170] width 113 height 19
click at [497, 228] on td "باربيكيو" at bounding box center [514, 228] width 113 height 19
click at [500, 178] on td "صوص شيدر" at bounding box center [514, 170] width 113 height 19
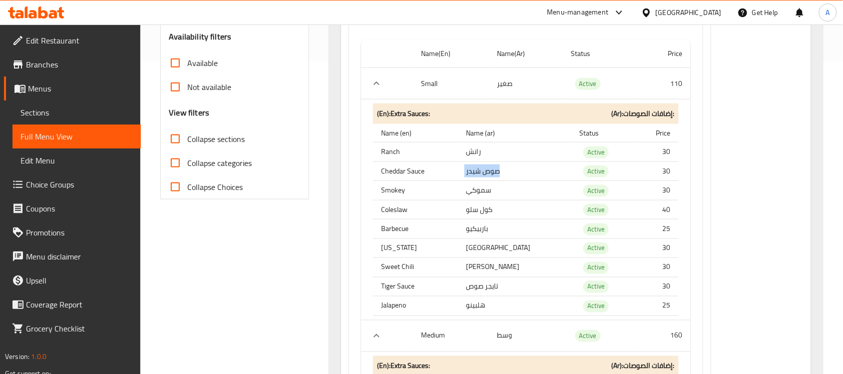
click at [500, 178] on td "صوص شيدر" at bounding box center [514, 170] width 113 height 19
click at [485, 191] on td "سموكي" at bounding box center [514, 190] width 113 height 19
drag, startPoint x: 383, startPoint y: 152, endPoint x: 472, endPoint y: 165, distance: 90.3
click at [450, 159] on th "Ranch" at bounding box center [415, 151] width 85 height 19
click at [500, 176] on td "صوص شيدر" at bounding box center [514, 170] width 113 height 19
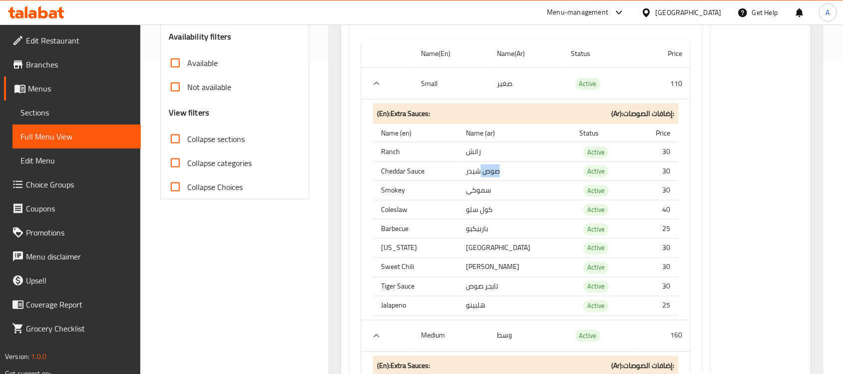
click at [500, 176] on td "صوص شيدر" at bounding box center [514, 170] width 113 height 19
drag, startPoint x: 500, startPoint y: 176, endPoint x: 428, endPoint y: 168, distance: 71.9
click at [457, 171] on tr "Cheddar Sauce صوص شيدر Active 30" at bounding box center [526, 170] width 306 height 19
click at [373, 222] on th "Barbecue" at bounding box center [415, 228] width 85 height 19
drag, startPoint x: 401, startPoint y: 176, endPoint x: 473, endPoint y: 186, distance: 72.1
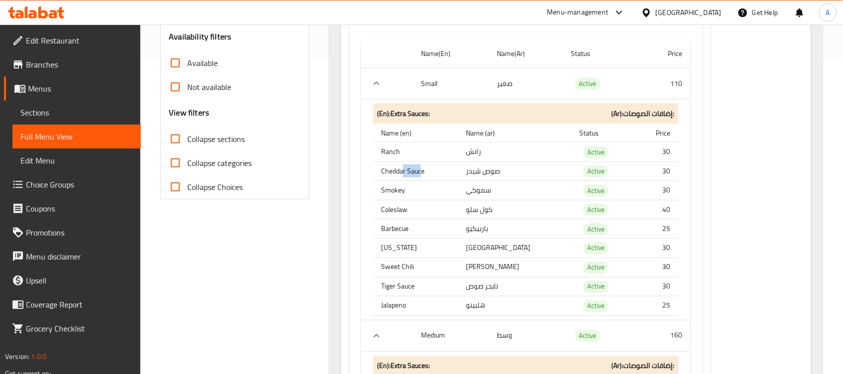
click at [458, 183] on tbody "Ranch رانش Active 30 Cheddar Sauce صوص شيدر Active 30 Smokey سموكي Active 30 Co…" at bounding box center [526, 228] width 306 height 173
drag, startPoint x: 444, startPoint y: 213, endPoint x: 461, endPoint y: 213, distance: 17.5
click at [431, 208] on tr "Coleslaw كول سلو Active 40" at bounding box center [526, 209] width 306 height 19
click at [496, 235] on td "باربيكيو" at bounding box center [514, 228] width 113 height 19
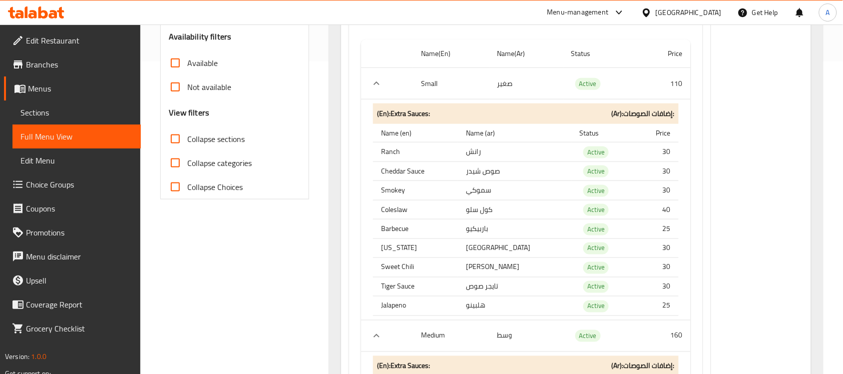
click at [487, 258] on td "[GEOGRAPHIC_DATA]" at bounding box center [514, 247] width 113 height 19
click at [491, 270] on td "[PERSON_NAME]" at bounding box center [514, 267] width 113 height 19
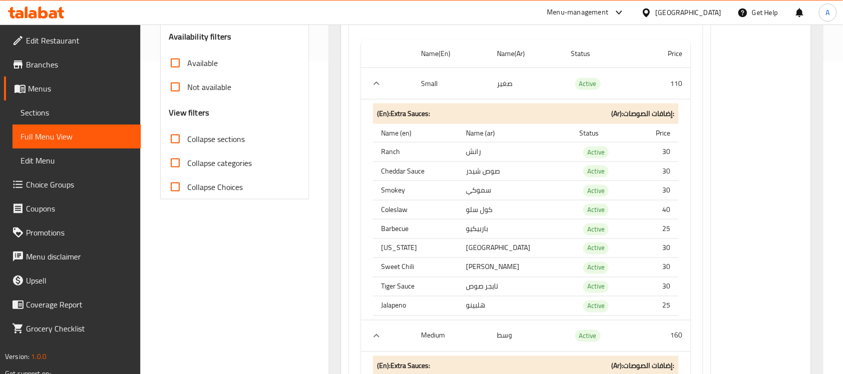
drag, startPoint x: 425, startPoint y: 269, endPoint x: 420, endPoint y: 270, distance: 5.2
click at [423, 270] on th "Sweet Chili" at bounding box center [415, 267] width 85 height 19
click at [398, 266] on th "Sweet Chili" at bounding box center [415, 267] width 85 height 19
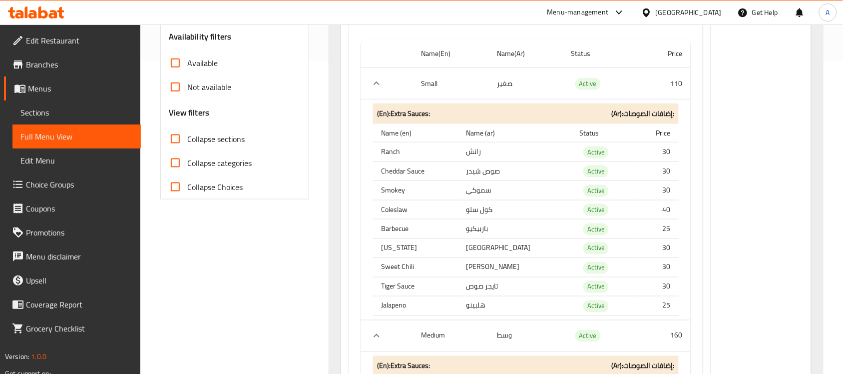
click at [503, 293] on td "تايجر صوص" at bounding box center [514, 286] width 113 height 19
click at [480, 305] on td "هلبينو" at bounding box center [514, 305] width 113 height 19
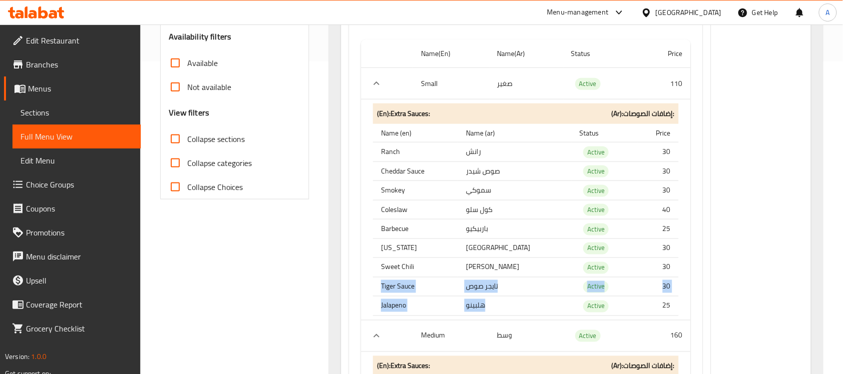
drag, startPoint x: 480, startPoint y: 305, endPoint x: 386, endPoint y: 293, distance: 95.2
click at [386, 293] on tbody "Ranch رانش Active 30 Cheddar Sauce صوص شيدر Active 30 Smokey سموكي Active 30 Co…" at bounding box center [526, 228] width 306 height 173
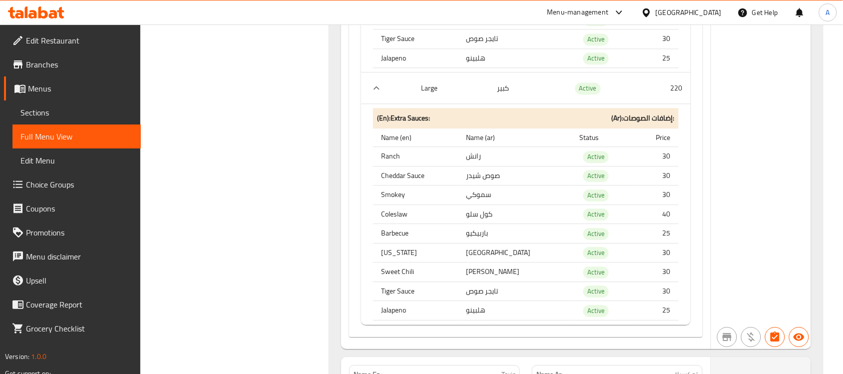
scroll to position [1124, 0]
